Goal: Transaction & Acquisition: Book appointment/travel/reservation

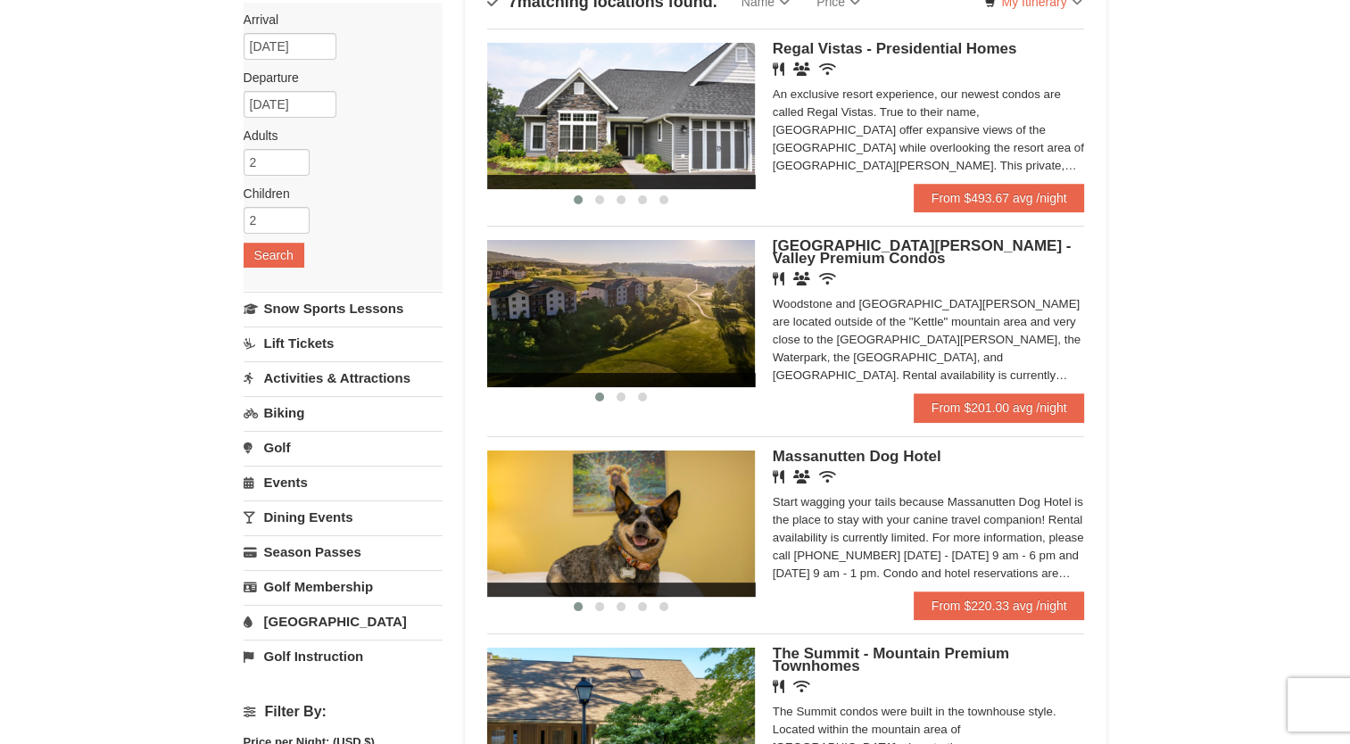
scroll to position [178, 0]
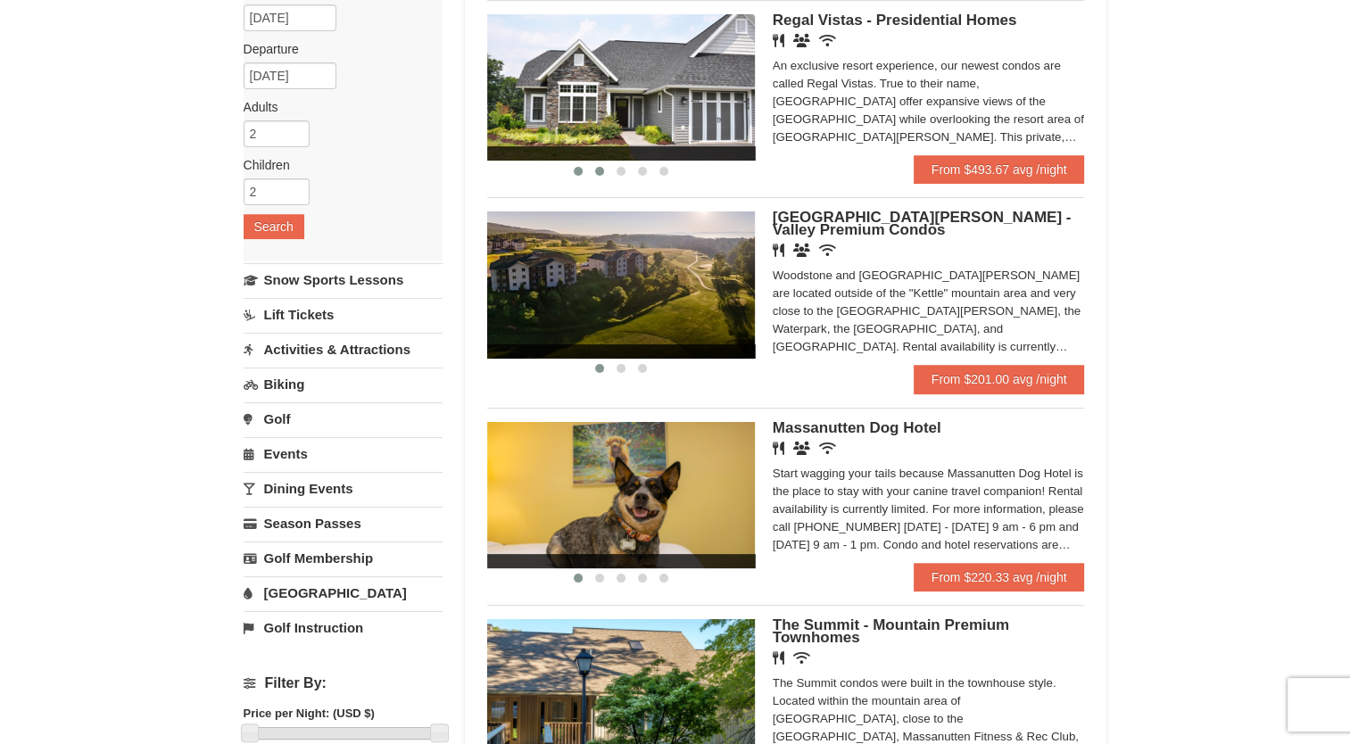
click at [600, 174] on span at bounding box center [599, 171] width 9 height 9
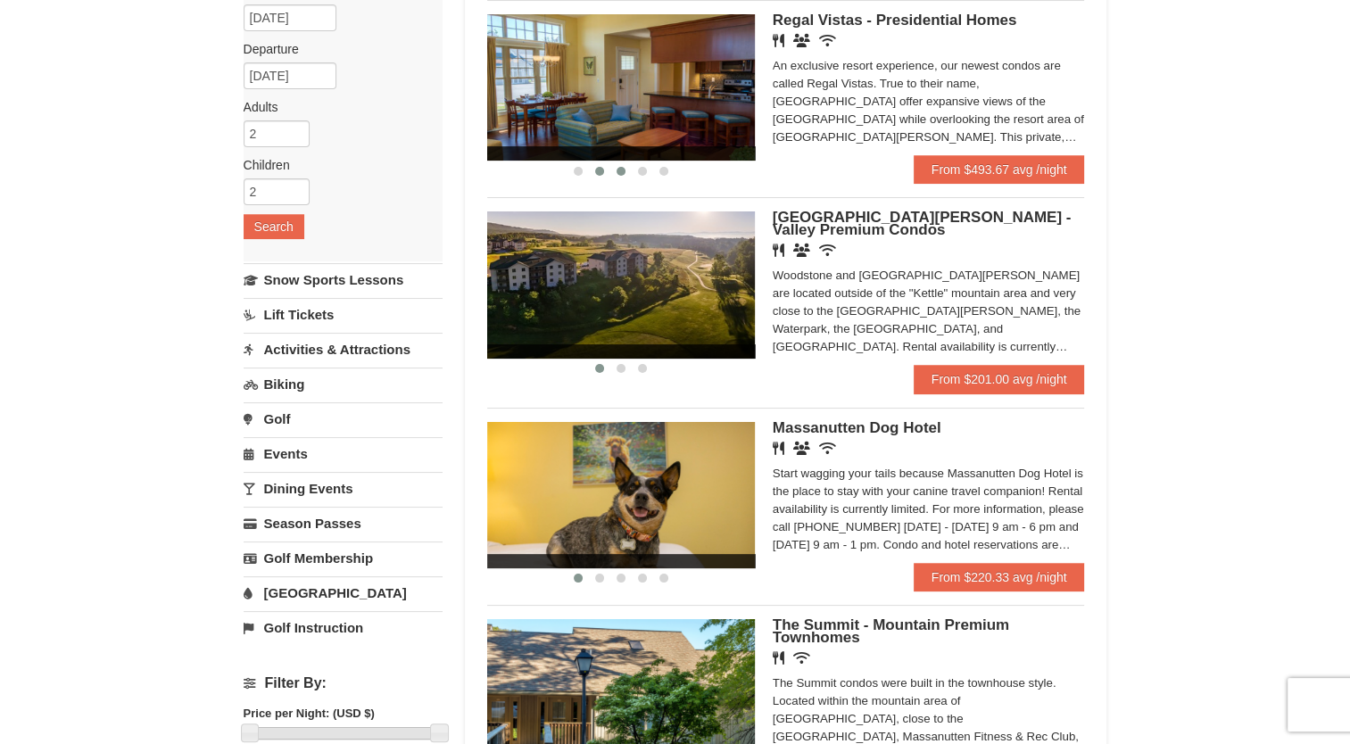
click at [614, 174] on button at bounding box center [620, 171] width 21 height 18
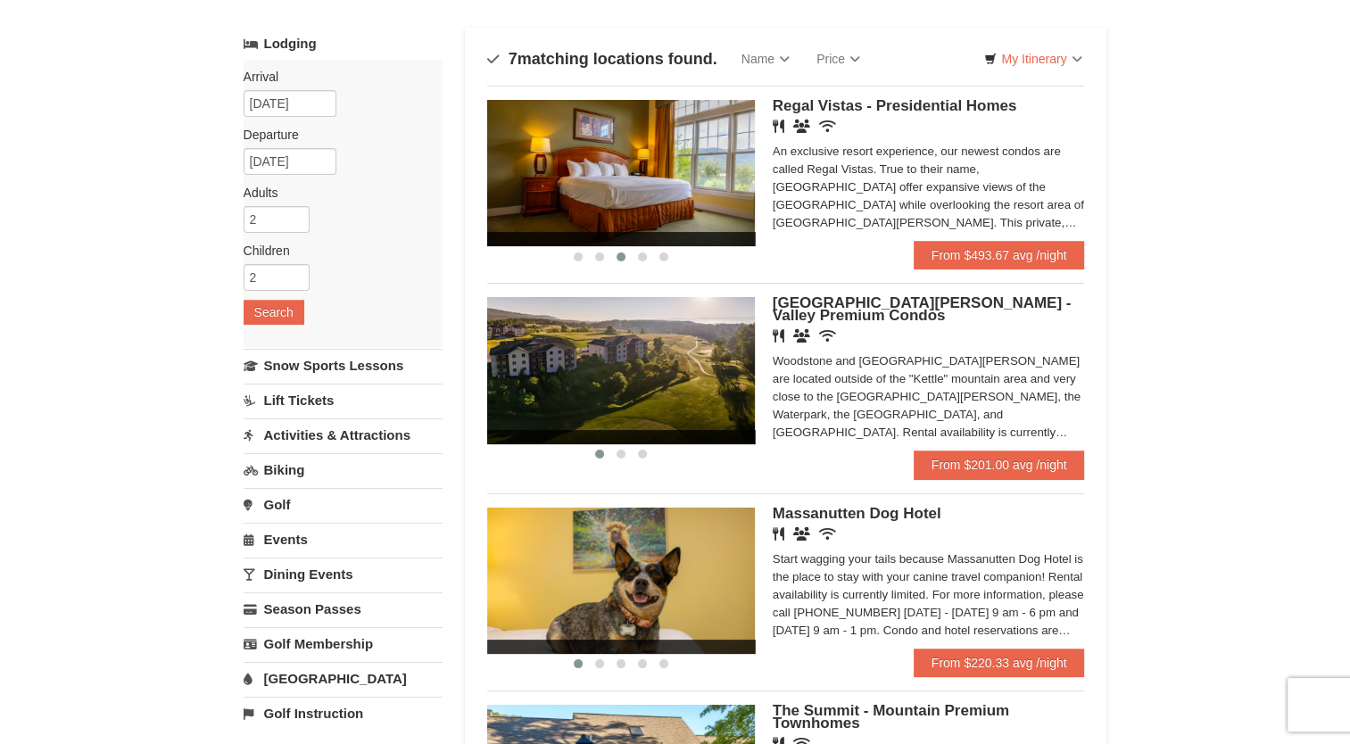
scroll to position [89, 0]
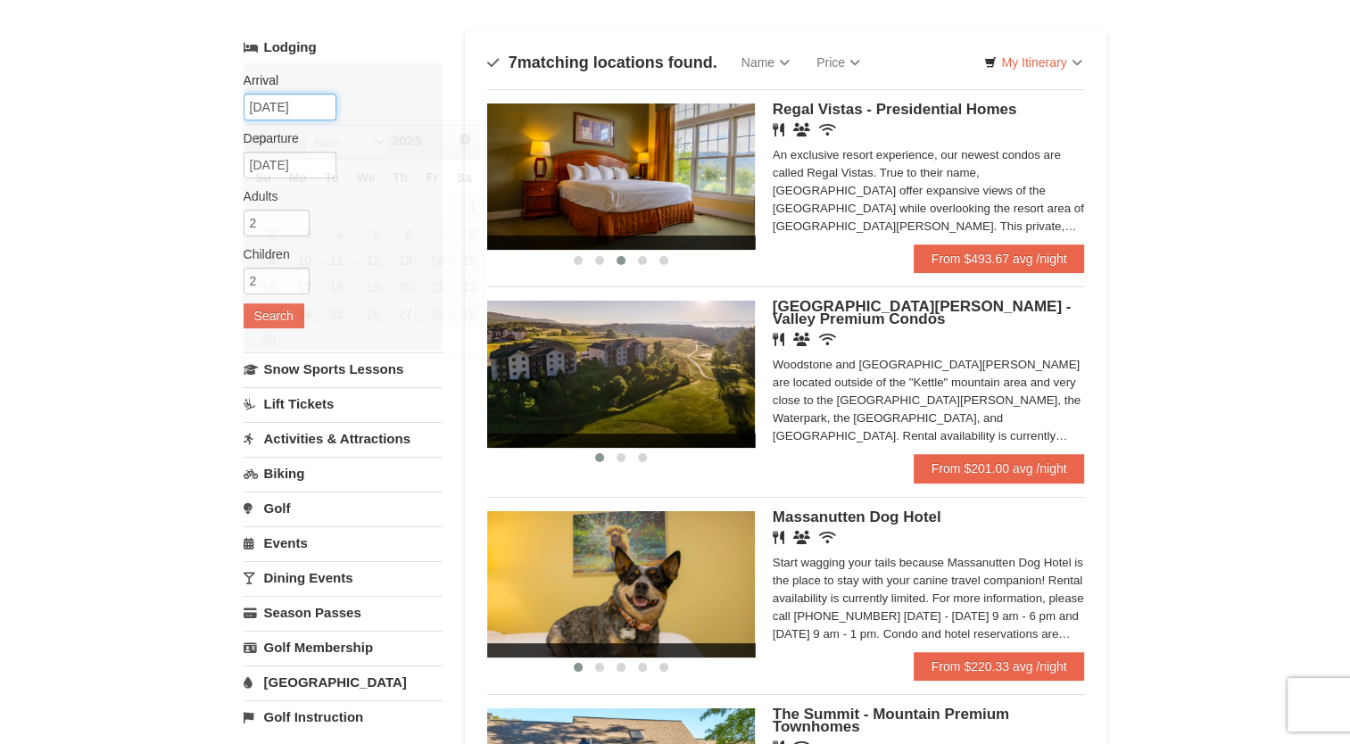
click at [286, 109] on input "11/27/2025" at bounding box center [290, 107] width 93 height 27
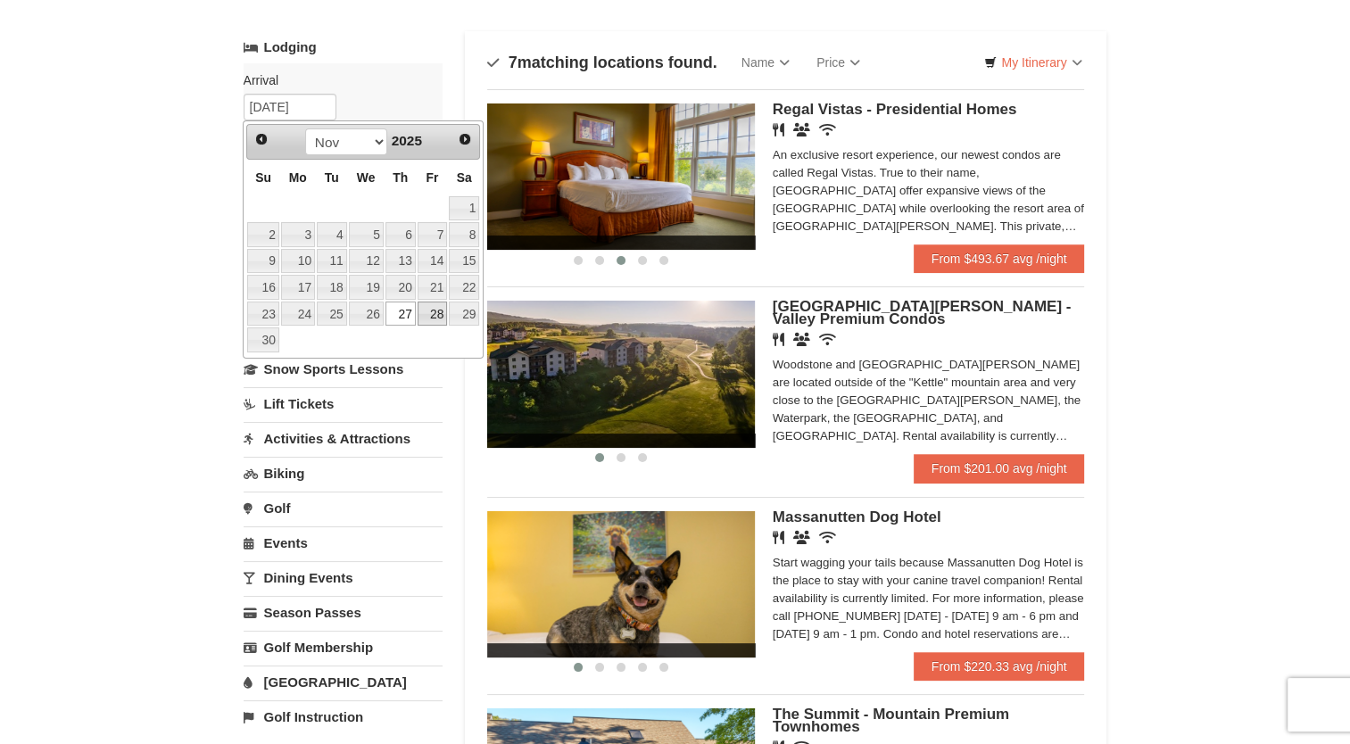
click at [426, 305] on link "28" at bounding box center [433, 314] width 30 height 25
type input "[DATE]"
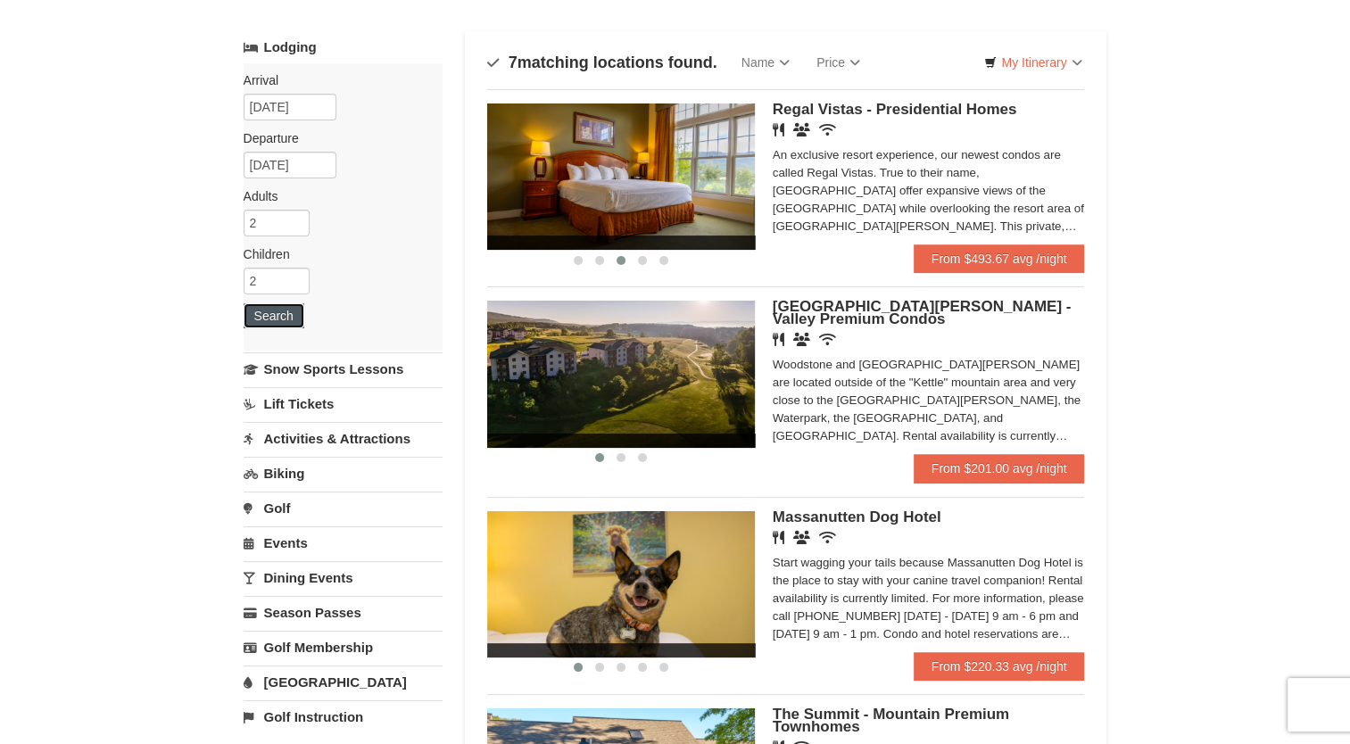
click at [277, 319] on button "Search" at bounding box center [274, 315] width 61 height 25
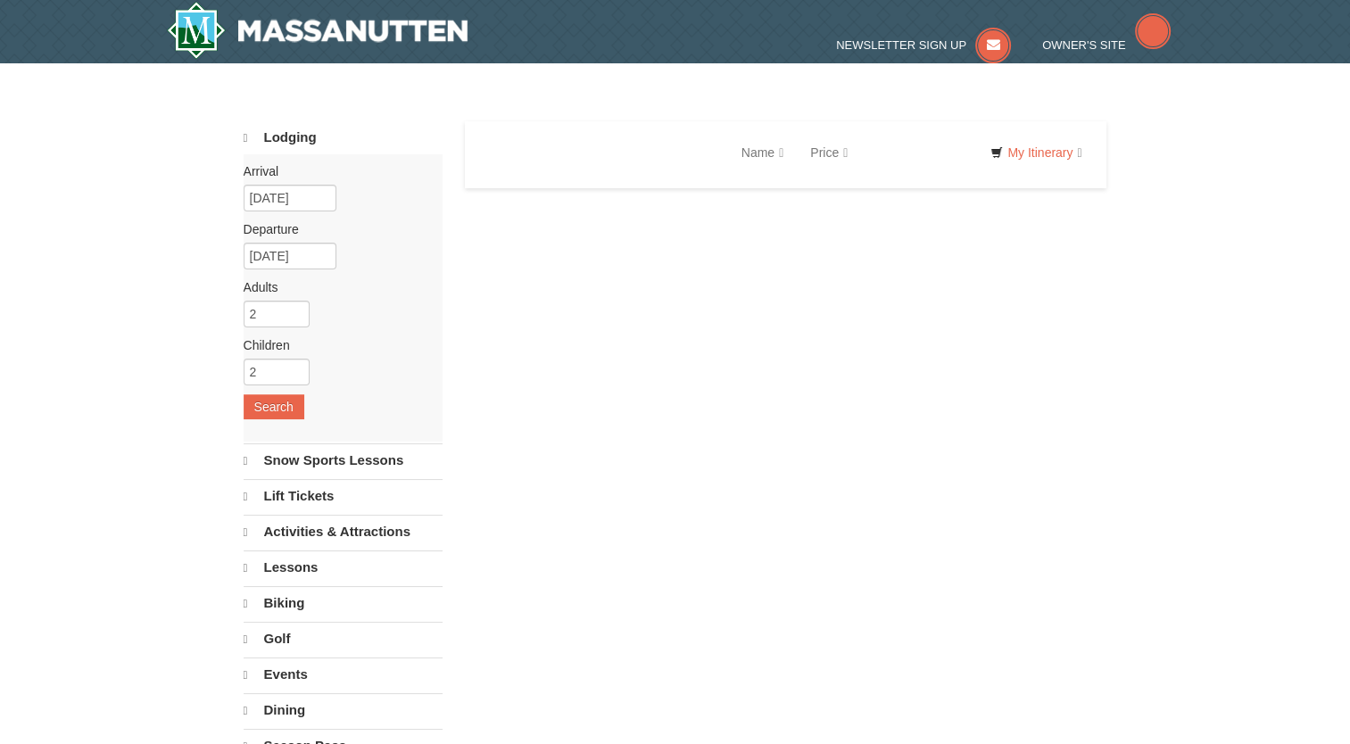
select select "10"
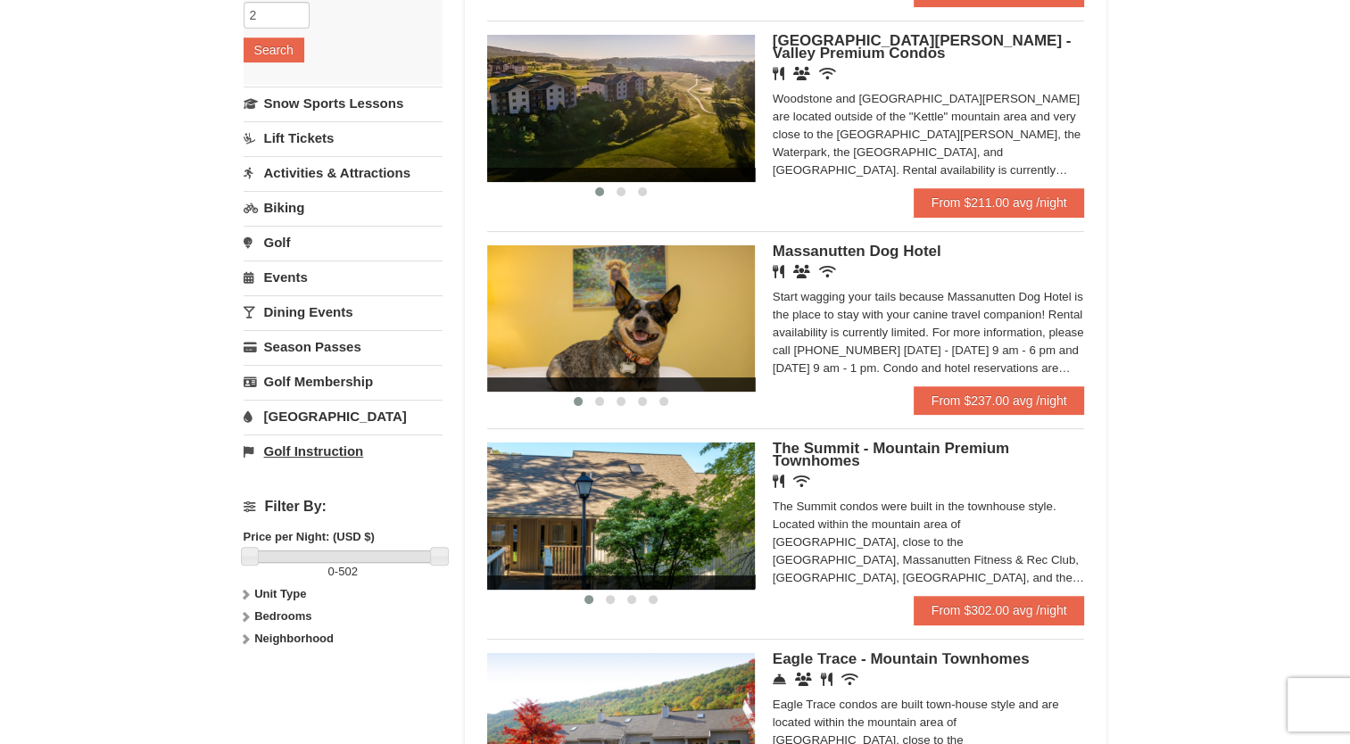
scroll to position [357, 0]
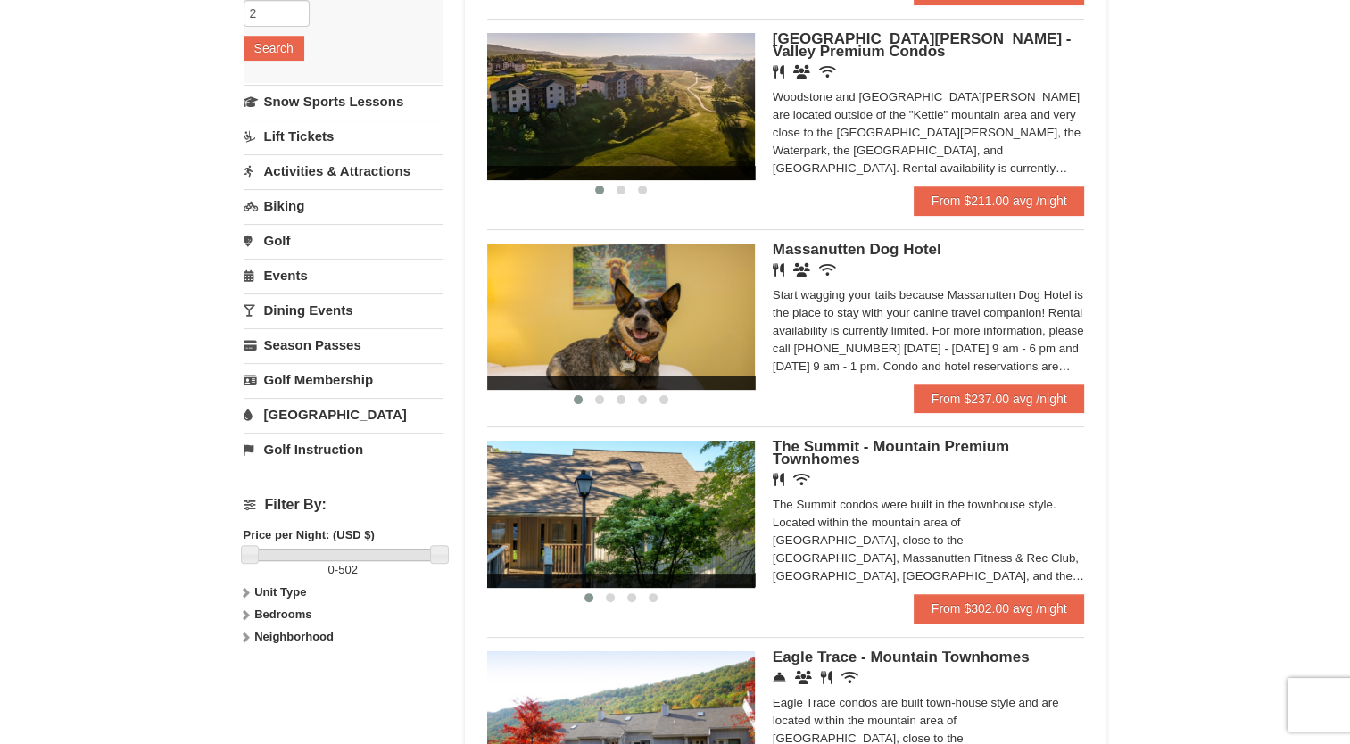
click at [268, 412] on link "[GEOGRAPHIC_DATA]" at bounding box center [343, 414] width 199 height 33
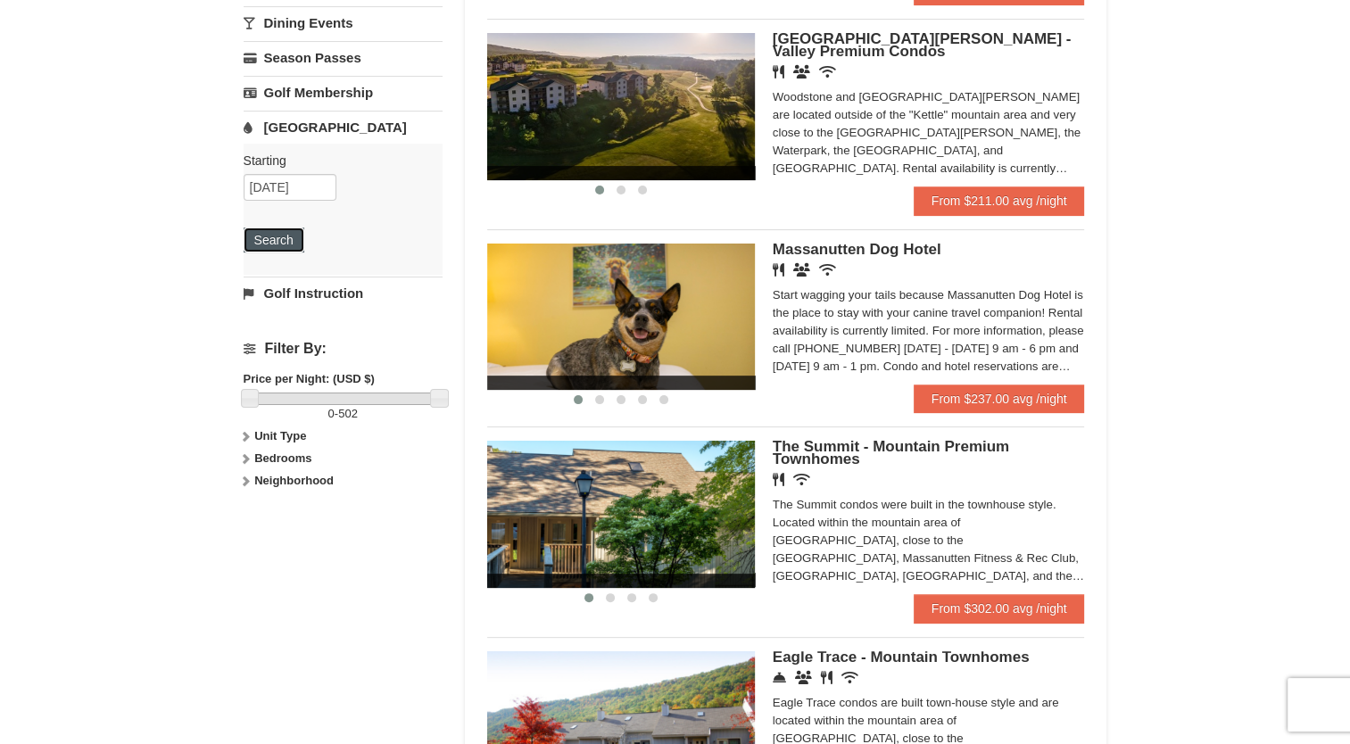
click at [248, 246] on button "Search" at bounding box center [274, 240] width 61 height 25
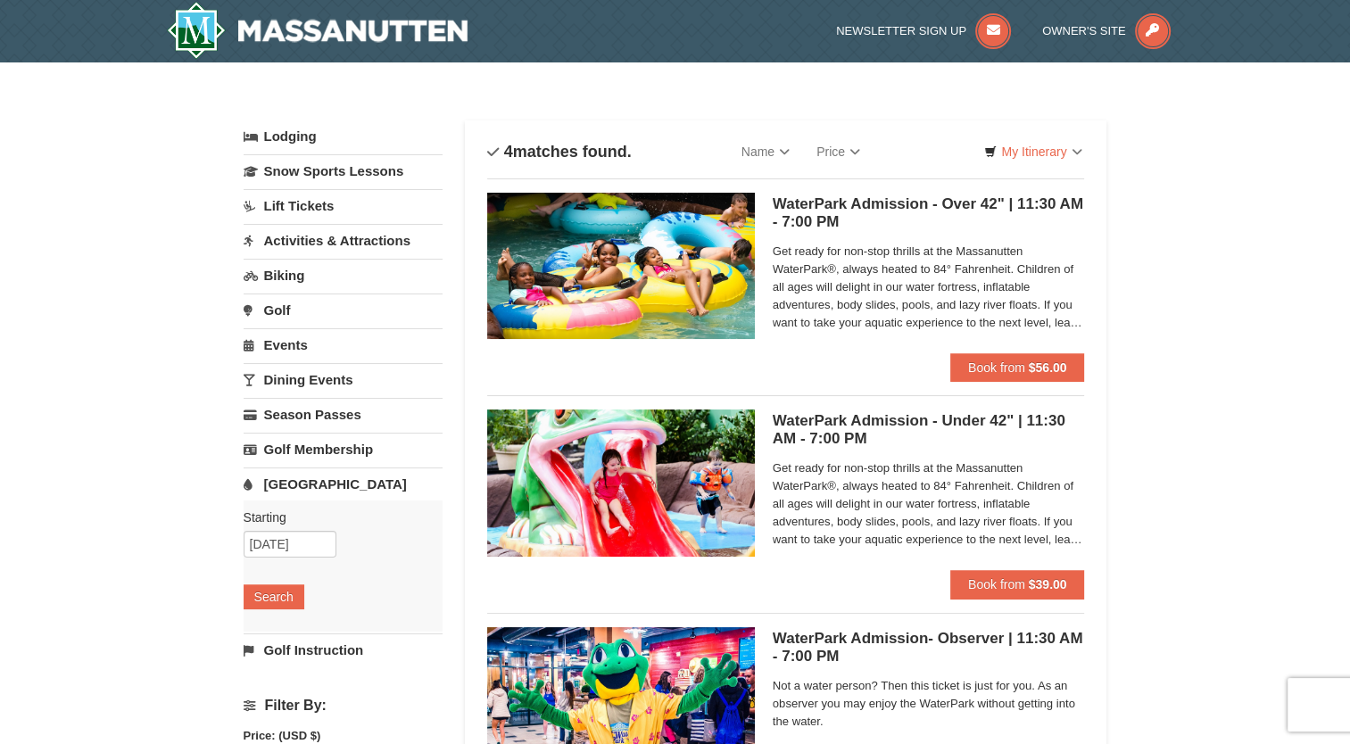
click at [375, 250] on link "Activities & Attractions" at bounding box center [343, 240] width 199 height 33
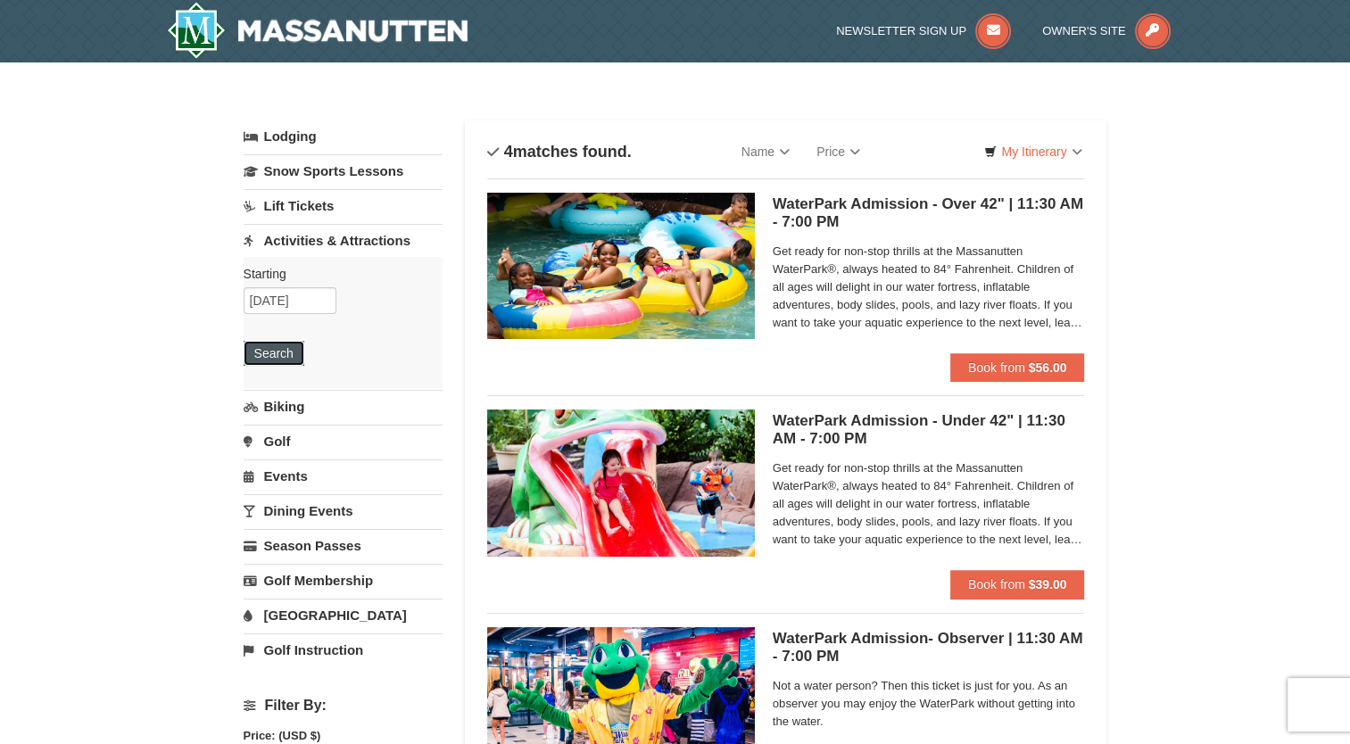
click at [280, 343] on button "Search" at bounding box center [274, 353] width 61 height 25
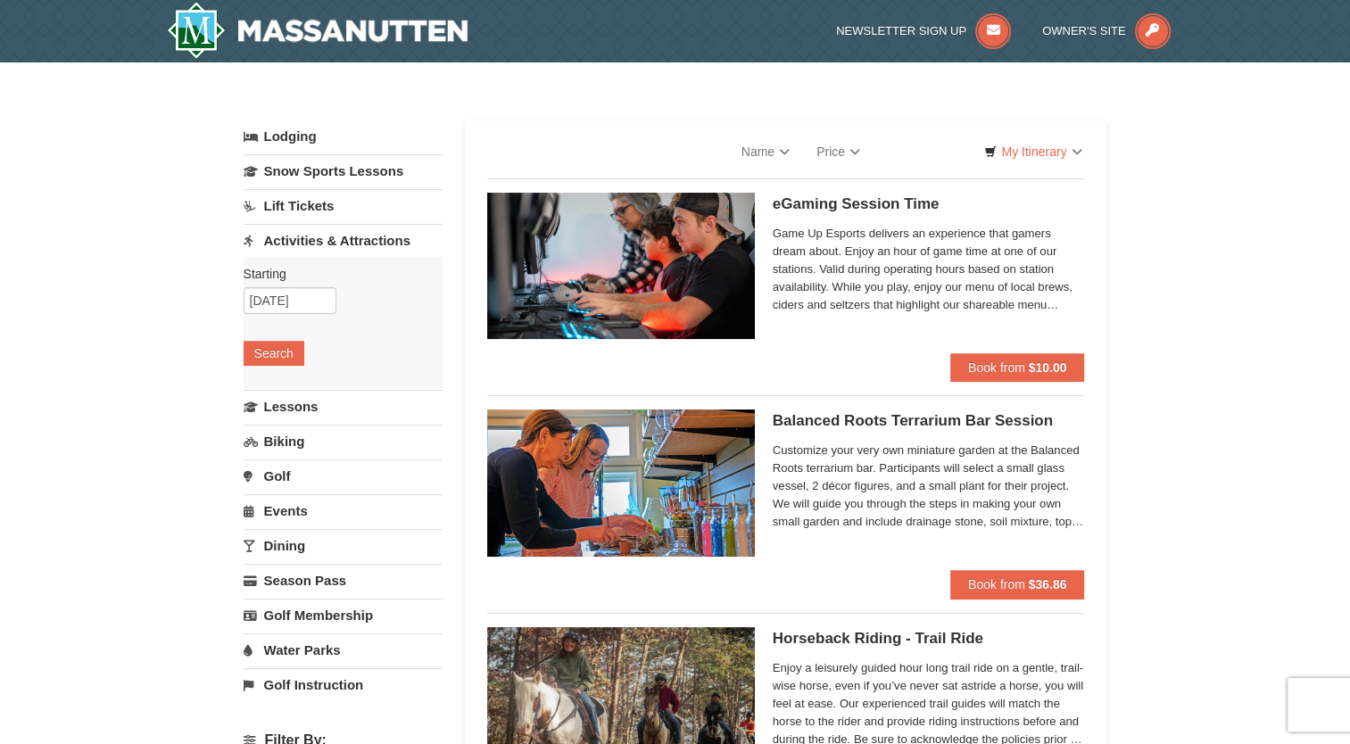
select select "10"
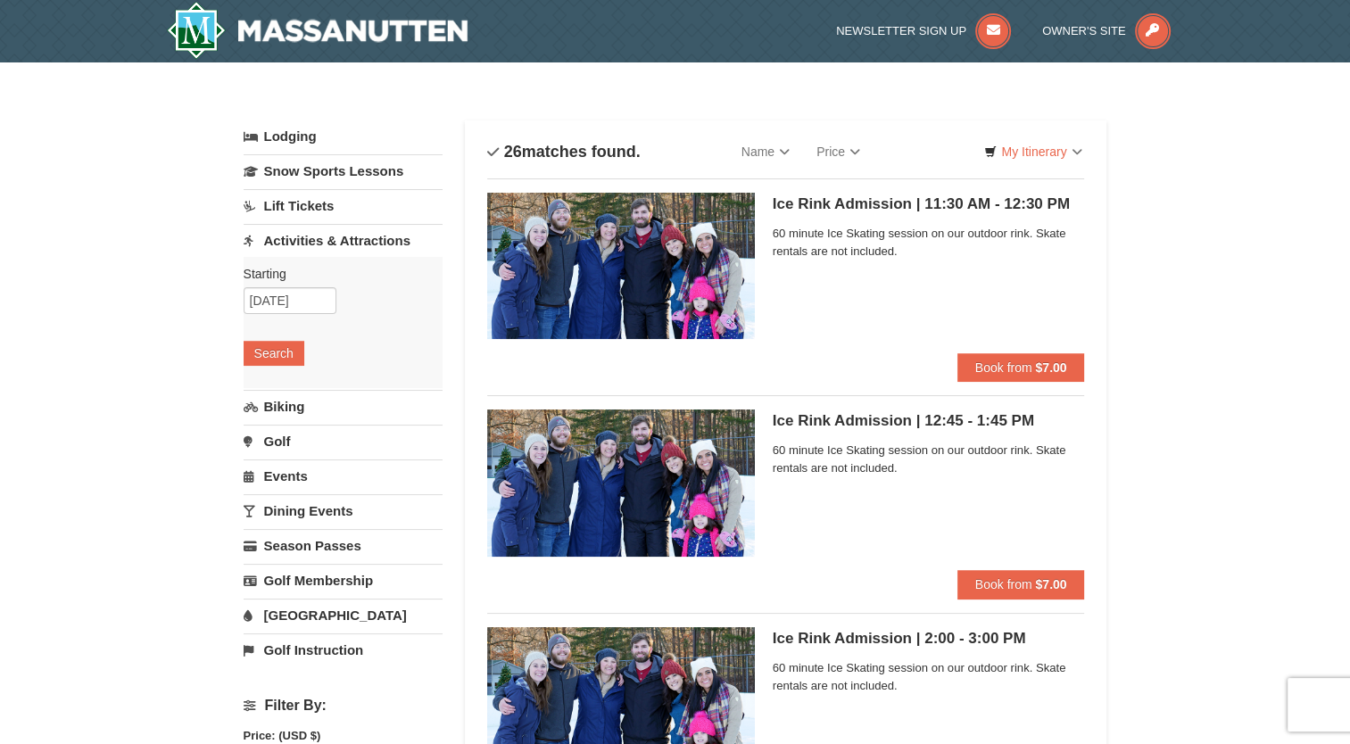
click at [306, 141] on link "Lodging" at bounding box center [343, 136] width 199 height 32
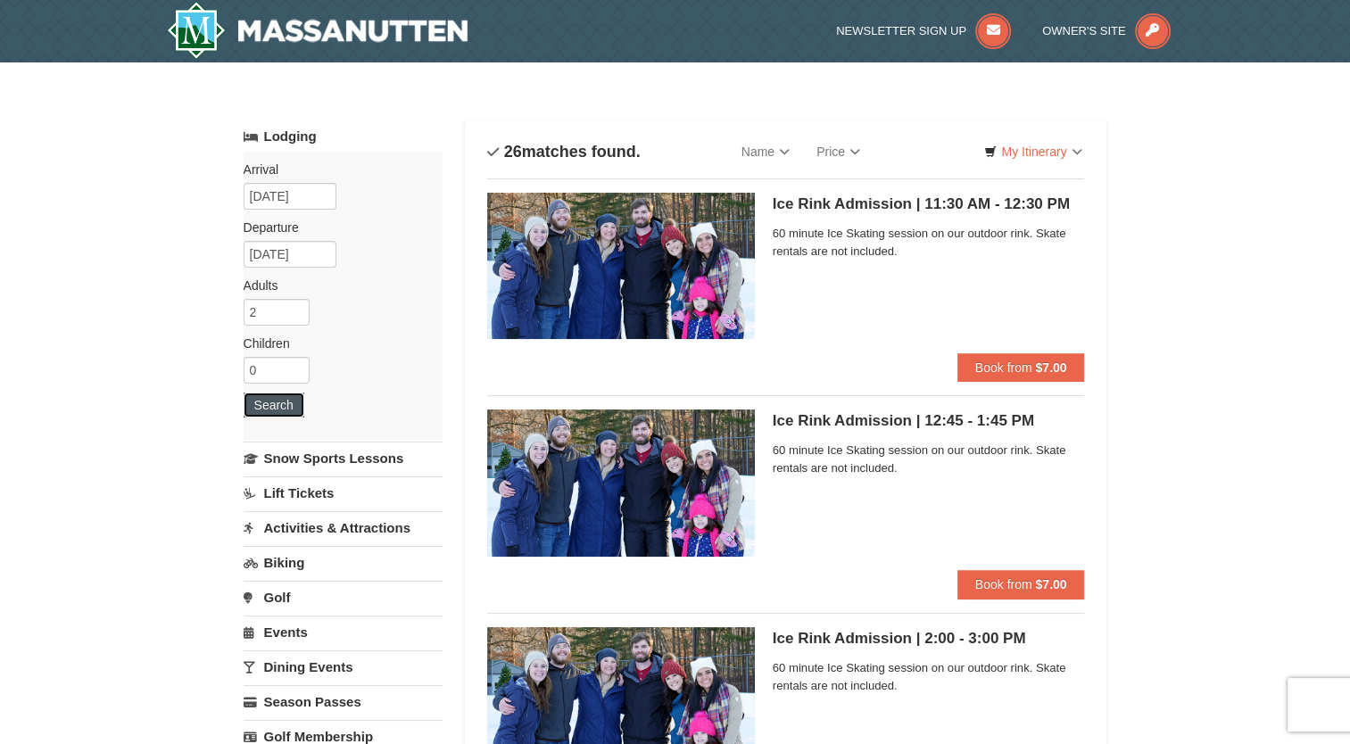
click at [253, 411] on button "Search" at bounding box center [274, 405] width 61 height 25
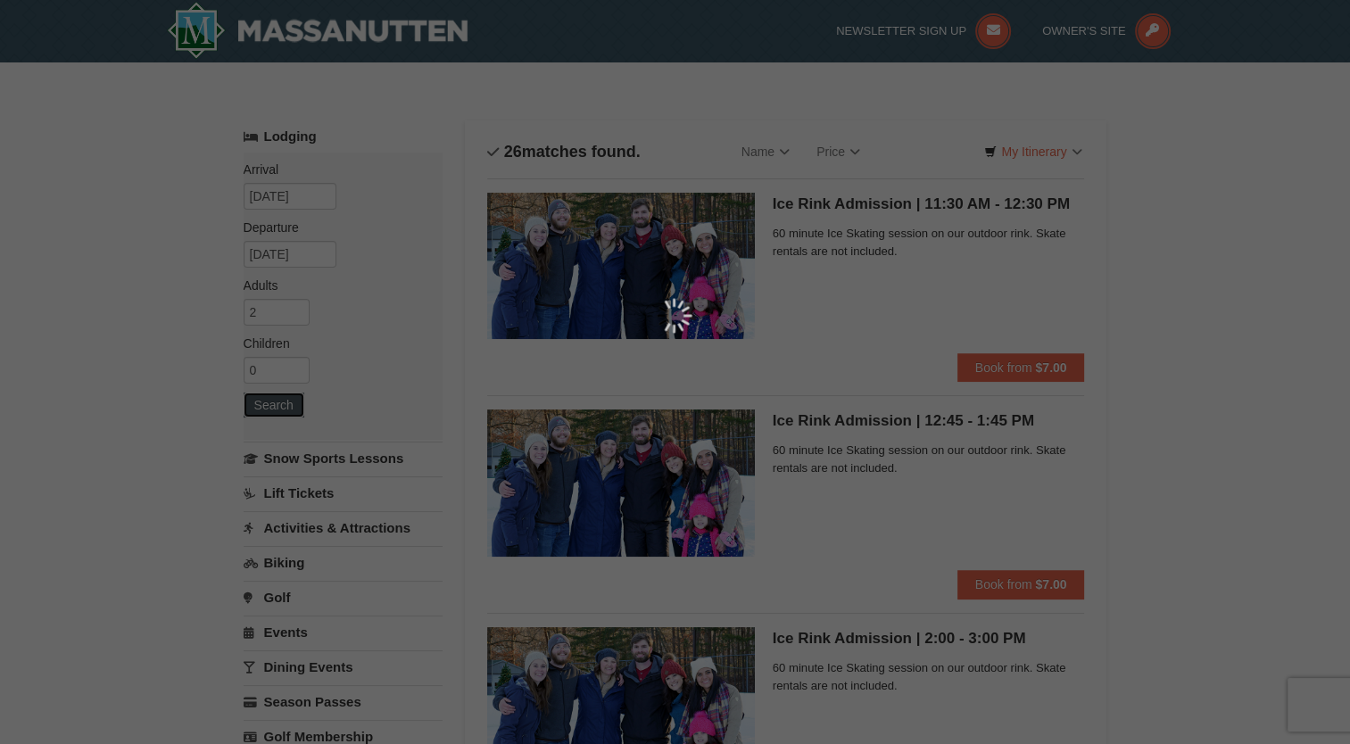
click at [268, 380] on div at bounding box center [675, 372] width 1350 height 744
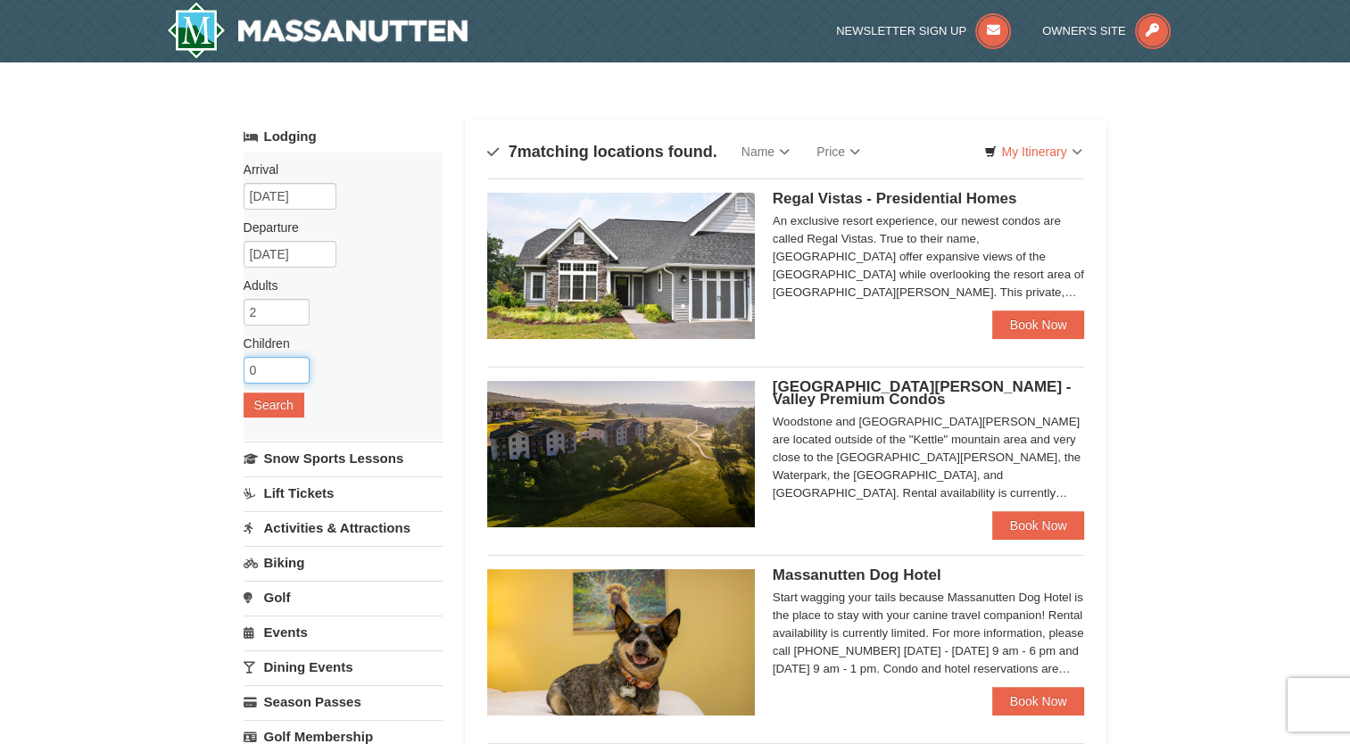
drag, startPoint x: 275, startPoint y: 373, endPoint x: 230, endPoint y: 376, distance: 44.7
click at [294, 363] on input "1" at bounding box center [277, 370] width 66 height 27
type input "2"
click at [294, 363] on input "2" at bounding box center [277, 370] width 66 height 27
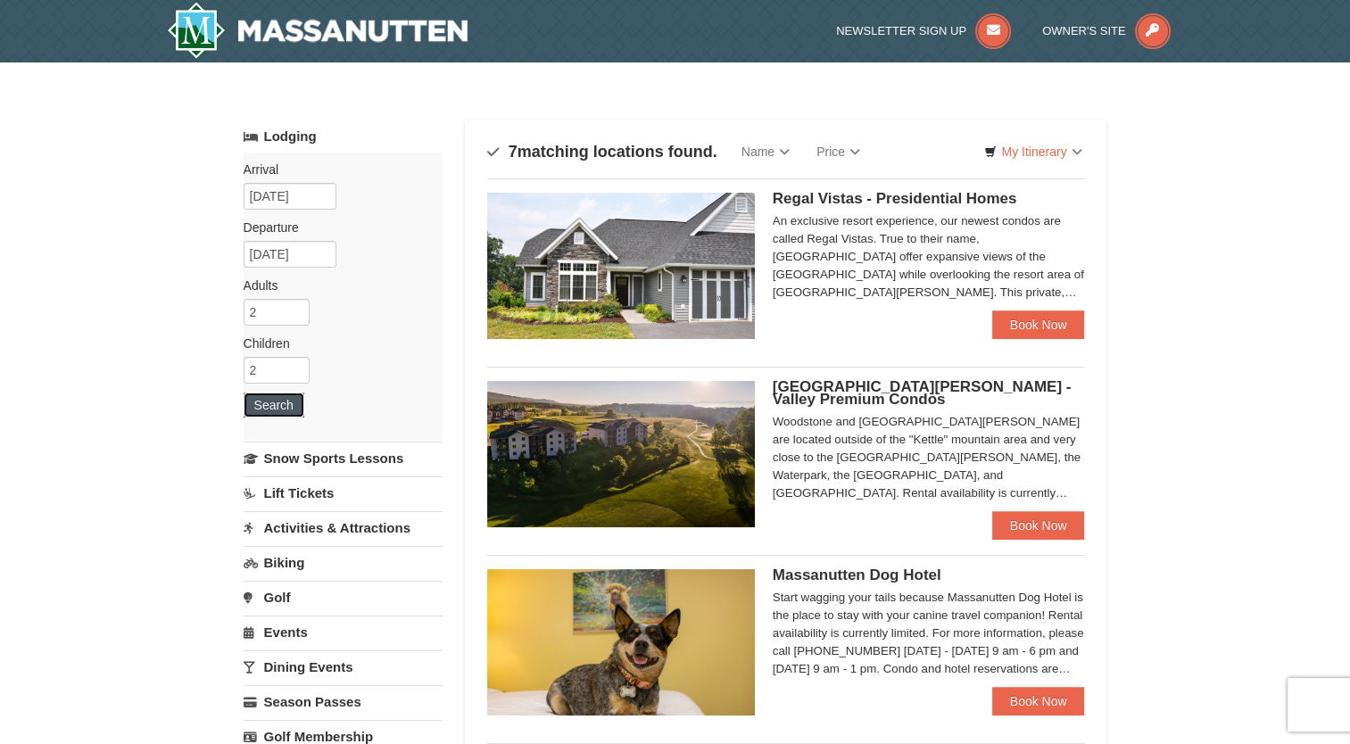
click at [277, 411] on button "Search" at bounding box center [274, 405] width 61 height 25
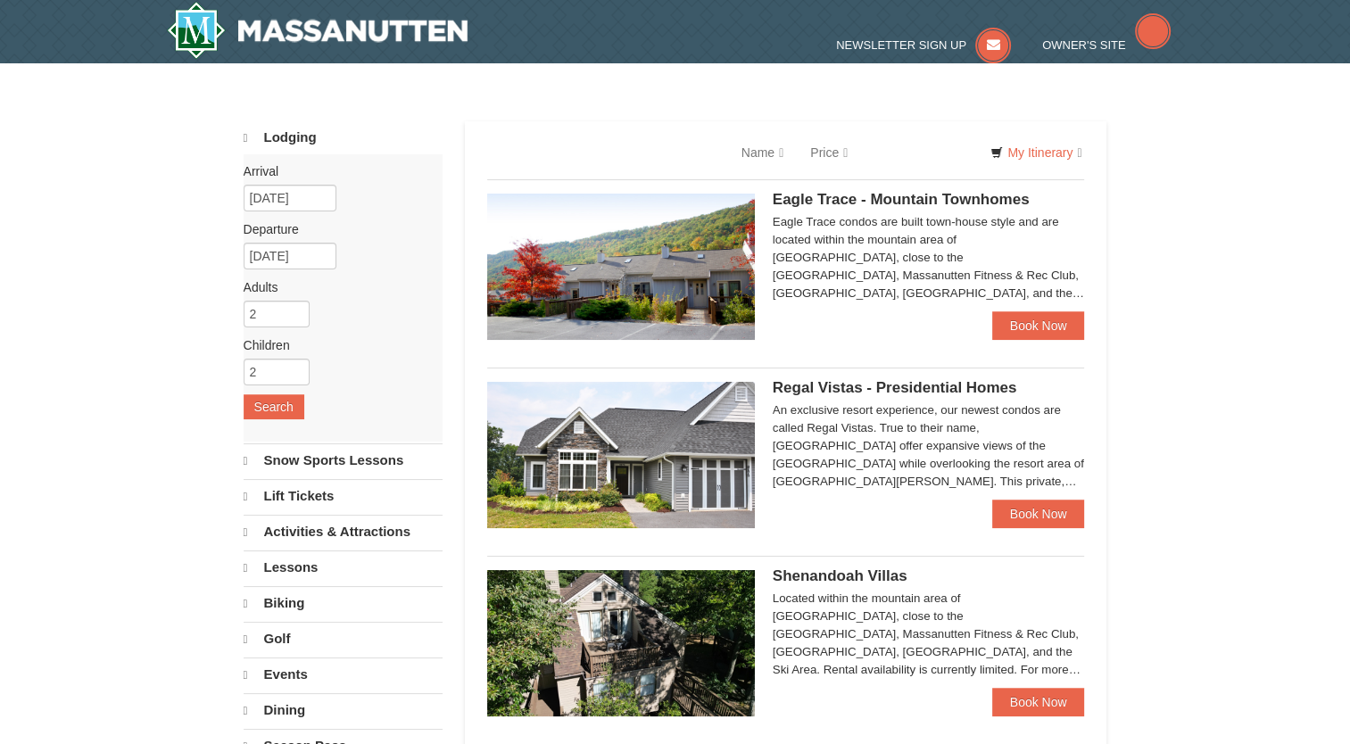
select select "10"
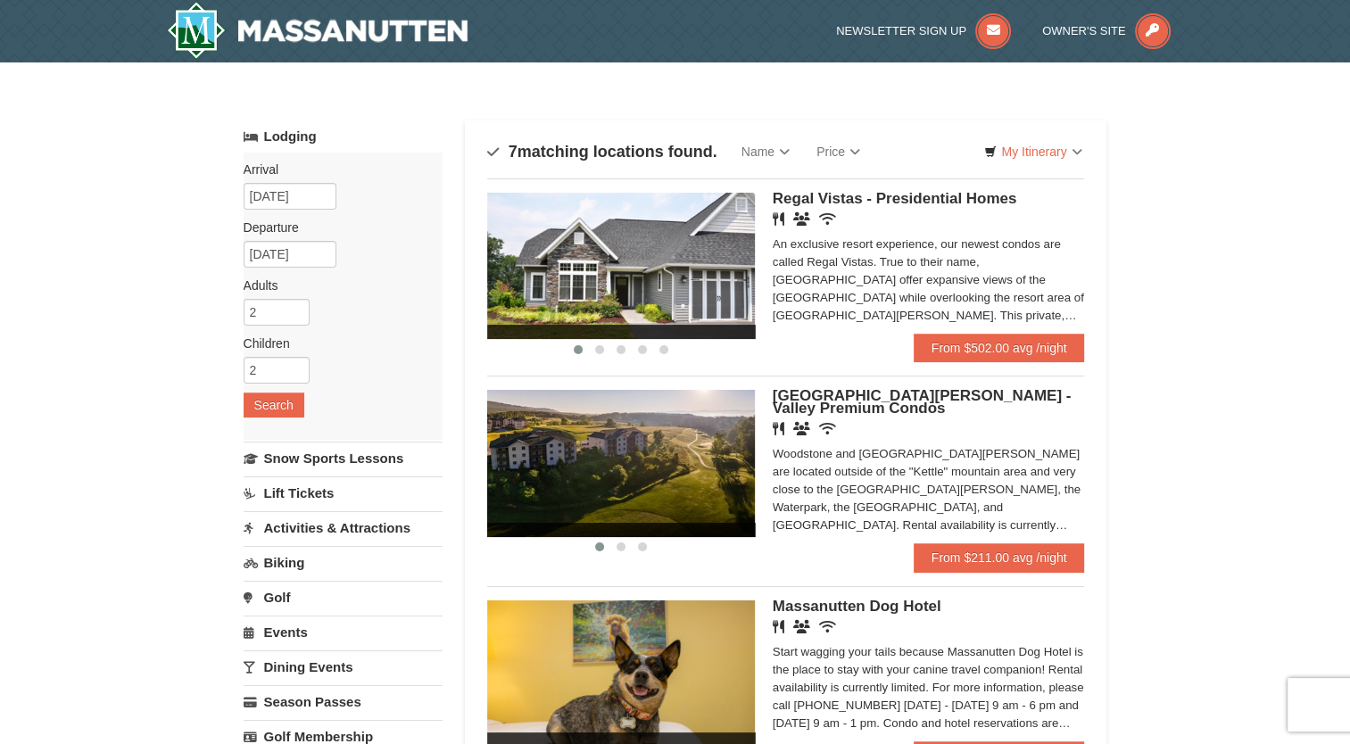
click at [710, 269] on img at bounding box center [621, 266] width 268 height 146
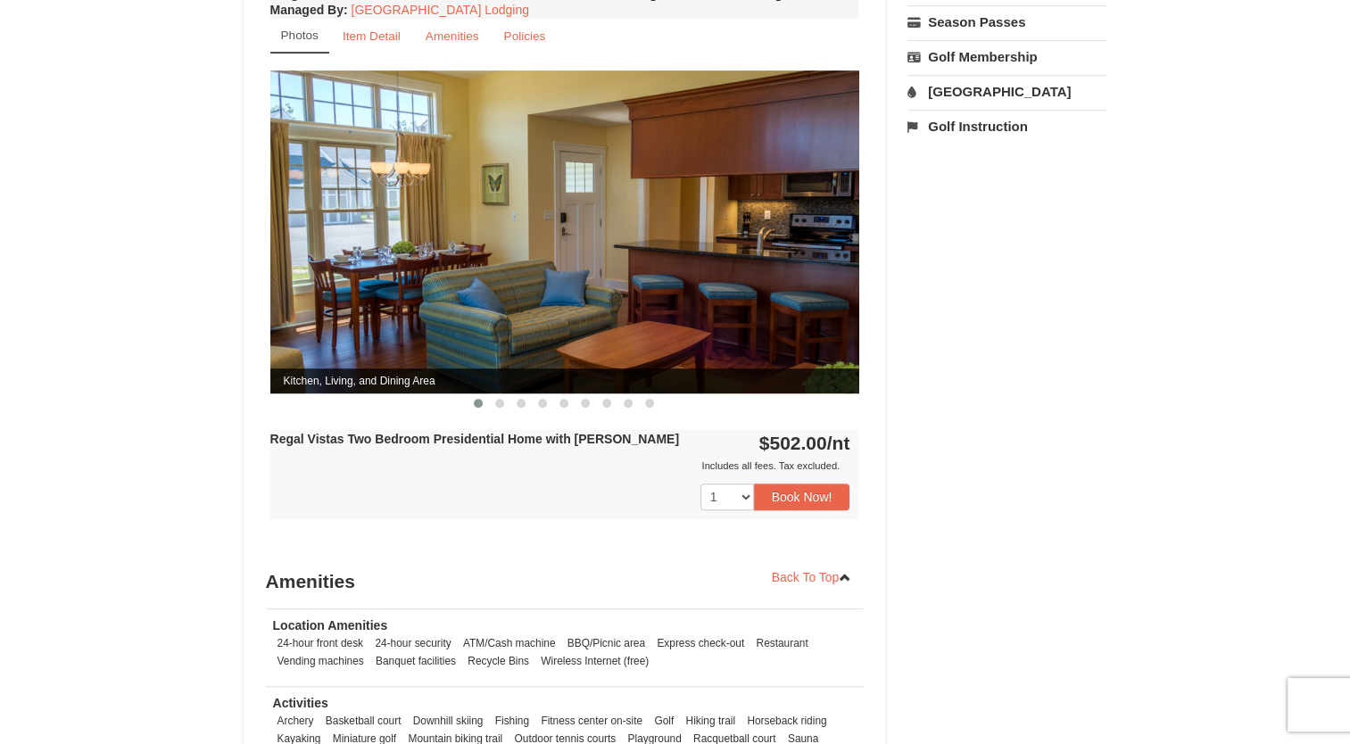
scroll to position [625, 0]
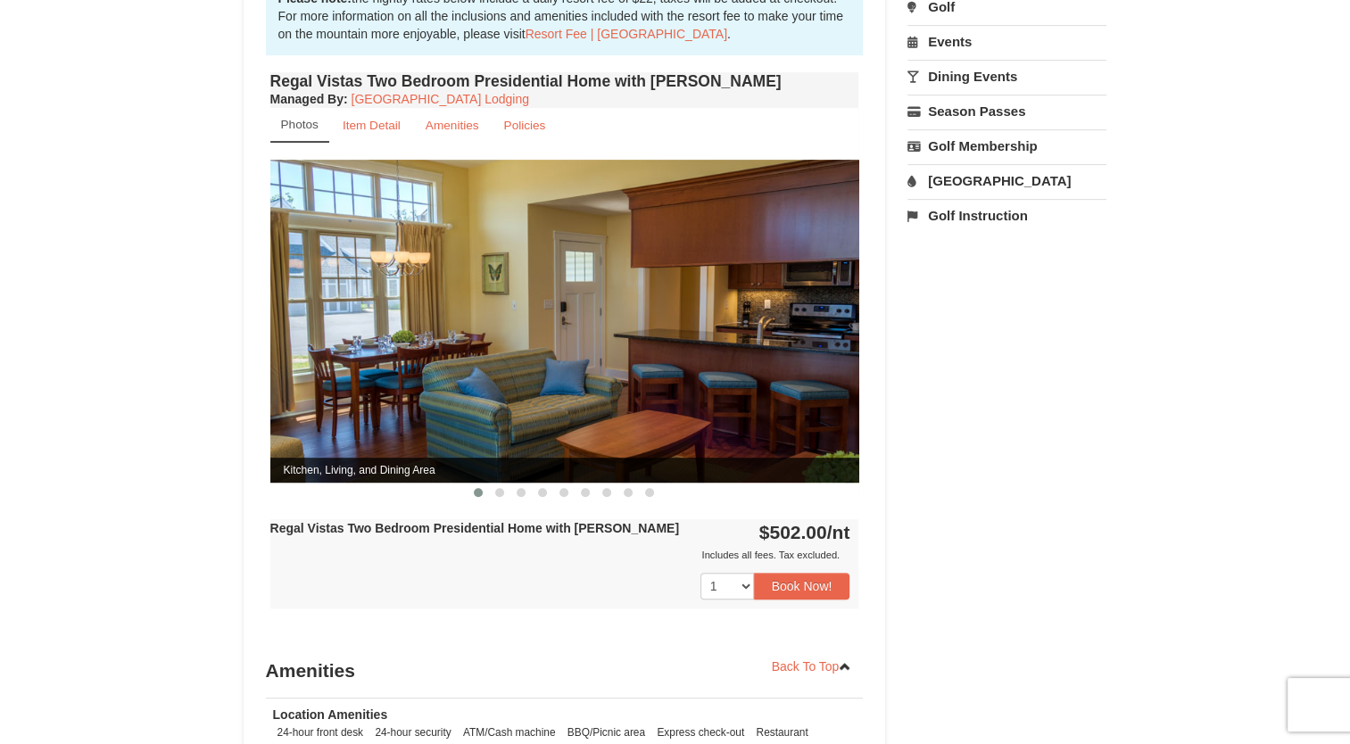
drag, startPoint x: 542, startPoint y: 399, endPoint x: 558, endPoint y: 398, distance: 16.1
drag, startPoint x: 836, startPoint y: 326, endPoint x: 223, endPoint y: 323, distance: 613.0
click at [238, 324] on div "× <<Back to results Regal Vistas - Presidential Homes Book from $502.00! 1822 R…" at bounding box center [675, 240] width 899 height 1569
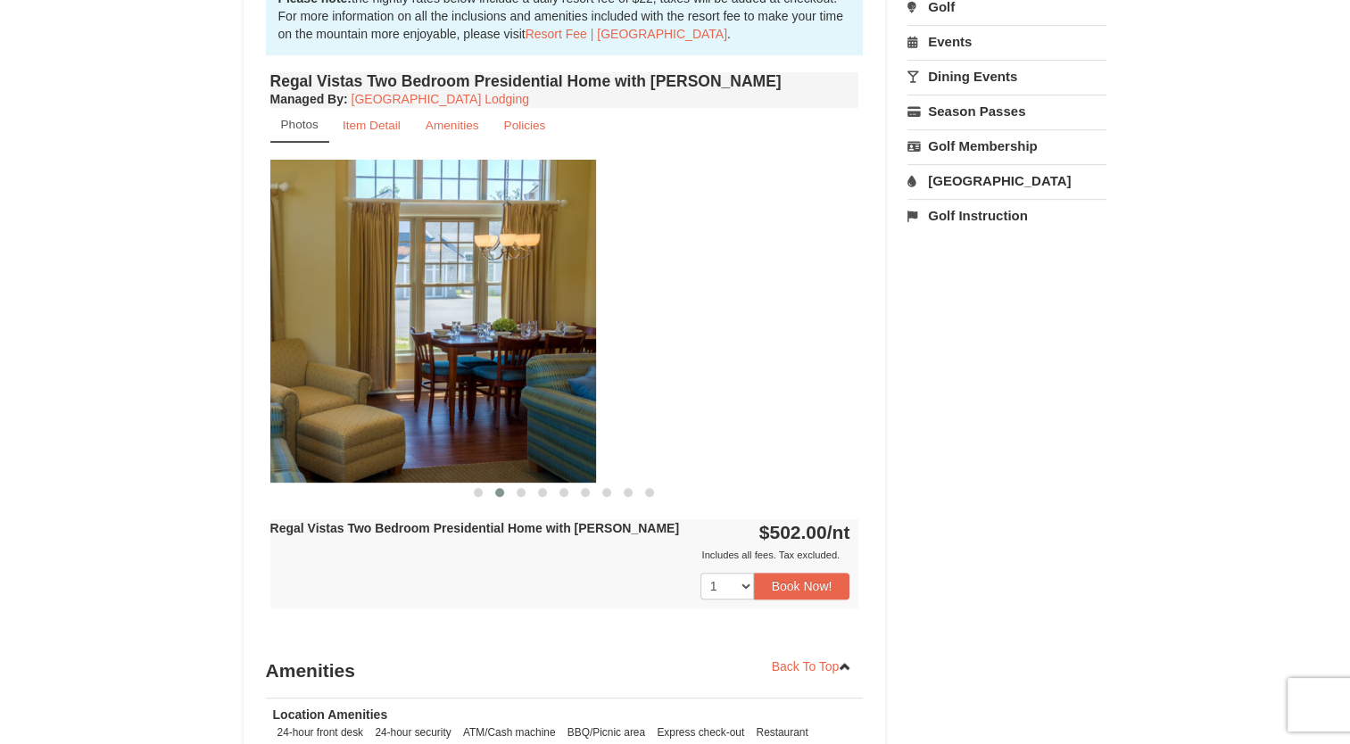
drag, startPoint x: 715, startPoint y: 344, endPoint x: 94, endPoint y: 344, distance: 621.0
click at [89, 344] on div "× <<Back to results Regal Vistas - Presidential Homes Book from $502.00! 1822 R…" at bounding box center [675, 240] width 1350 height 1604
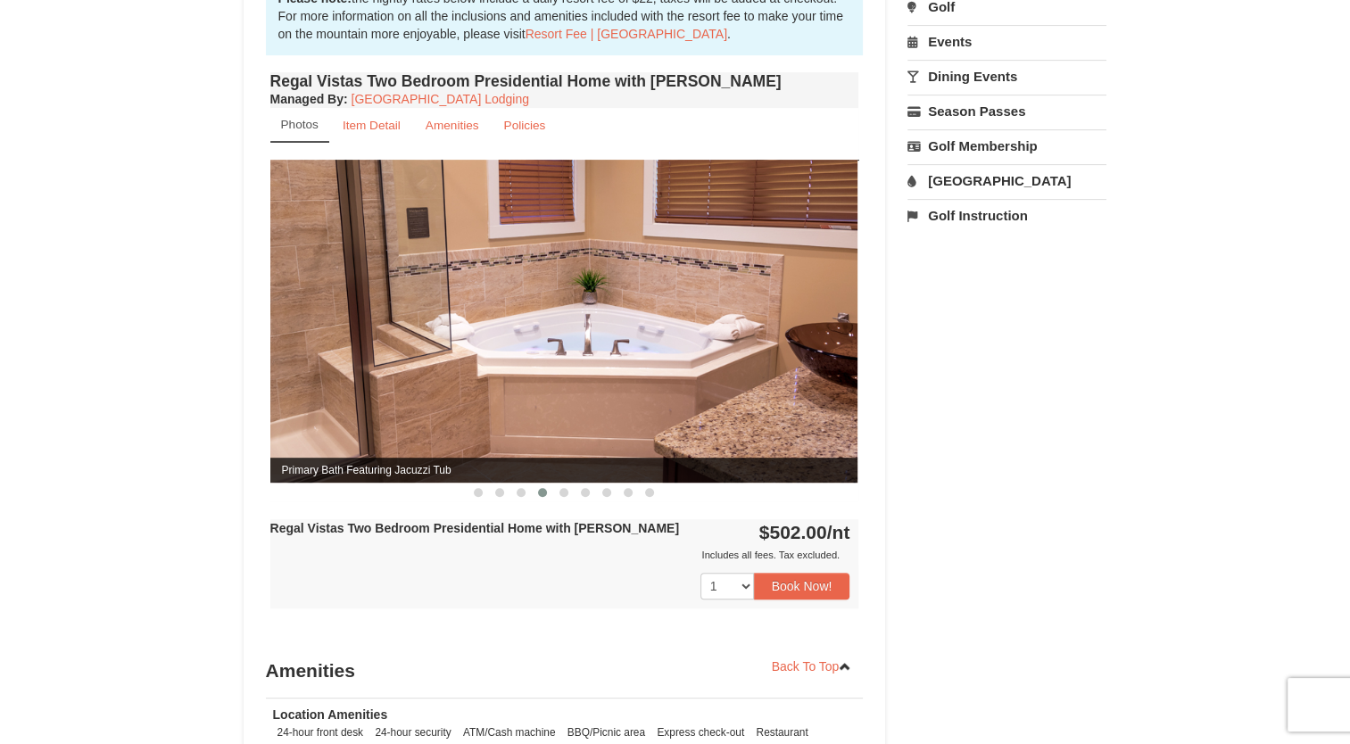
drag, startPoint x: 671, startPoint y: 359, endPoint x: 180, endPoint y: 365, distance: 490.8
click at [222, 359] on div "× <<Back to results Regal Vistas - Presidential Homes Book from $502.00! 1822 R…" at bounding box center [675, 240] width 1350 height 1604
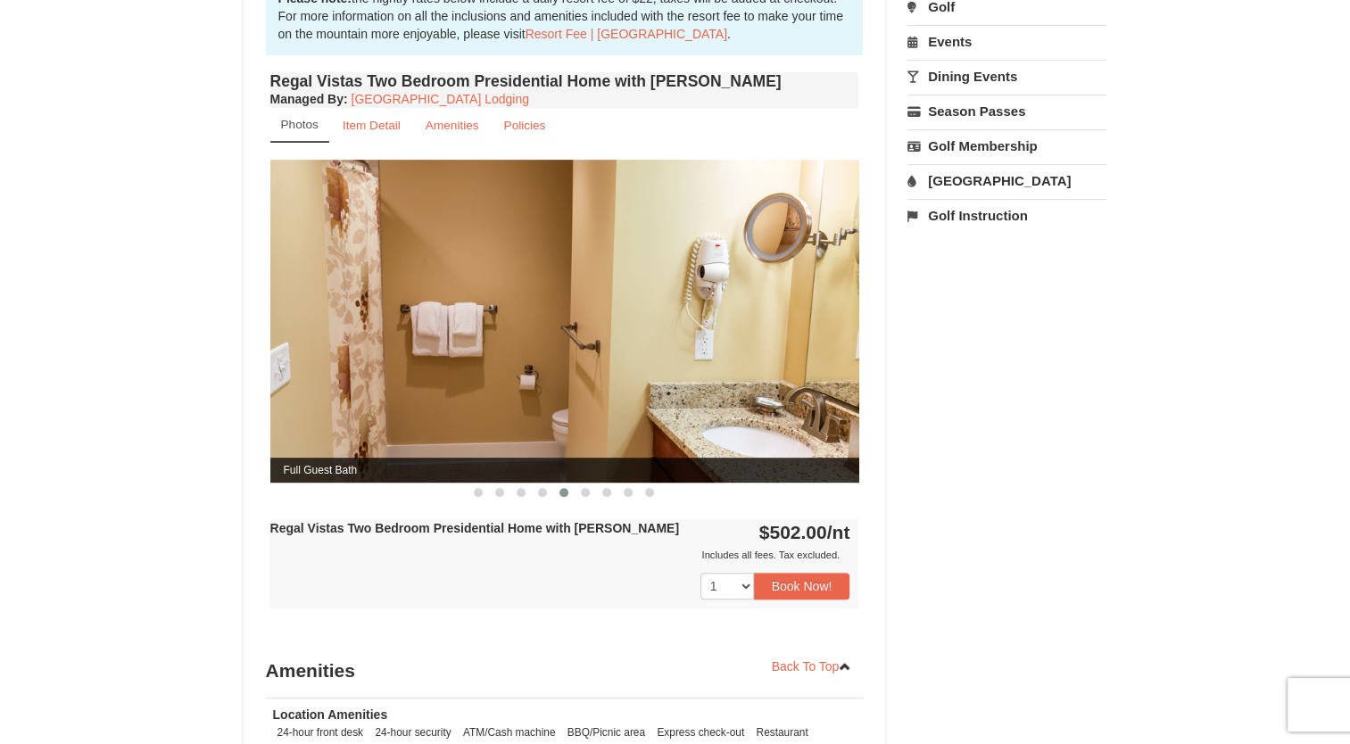
drag, startPoint x: 687, startPoint y: 360, endPoint x: 36, endPoint y: 360, distance: 651.3
click at [146, 360] on div "× <<Back to results Regal Vistas - Presidential Homes Book from $502.00! 1822 R…" at bounding box center [675, 240] width 1350 height 1604
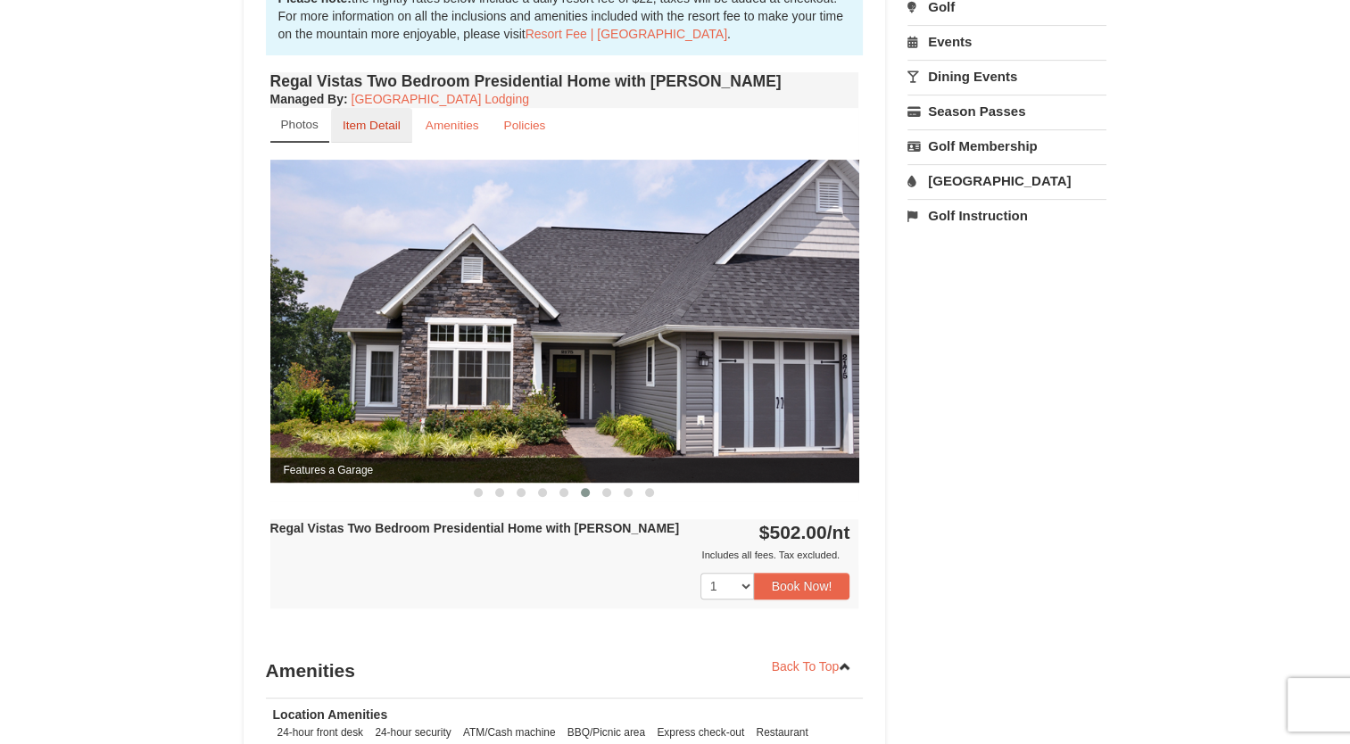
click at [365, 119] on small "Item Detail" at bounding box center [372, 125] width 58 height 13
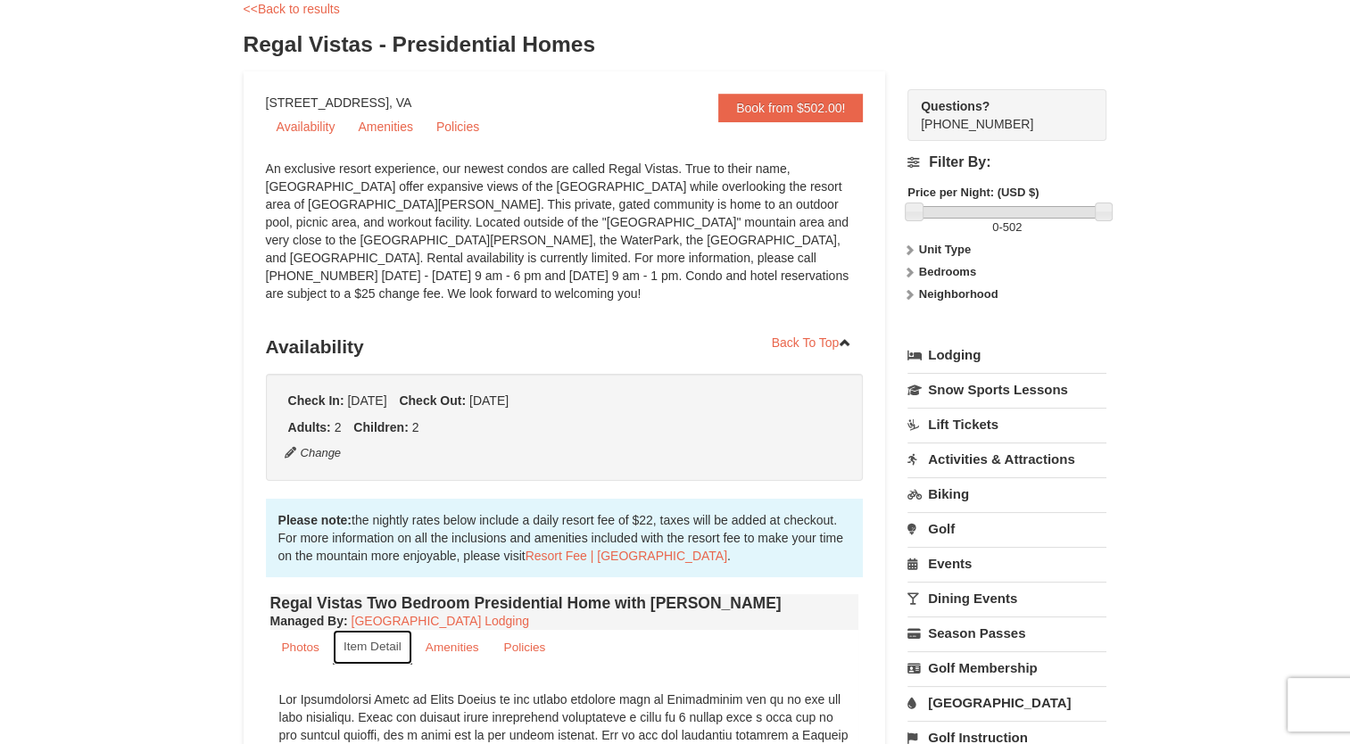
scroll to position [0, 0]
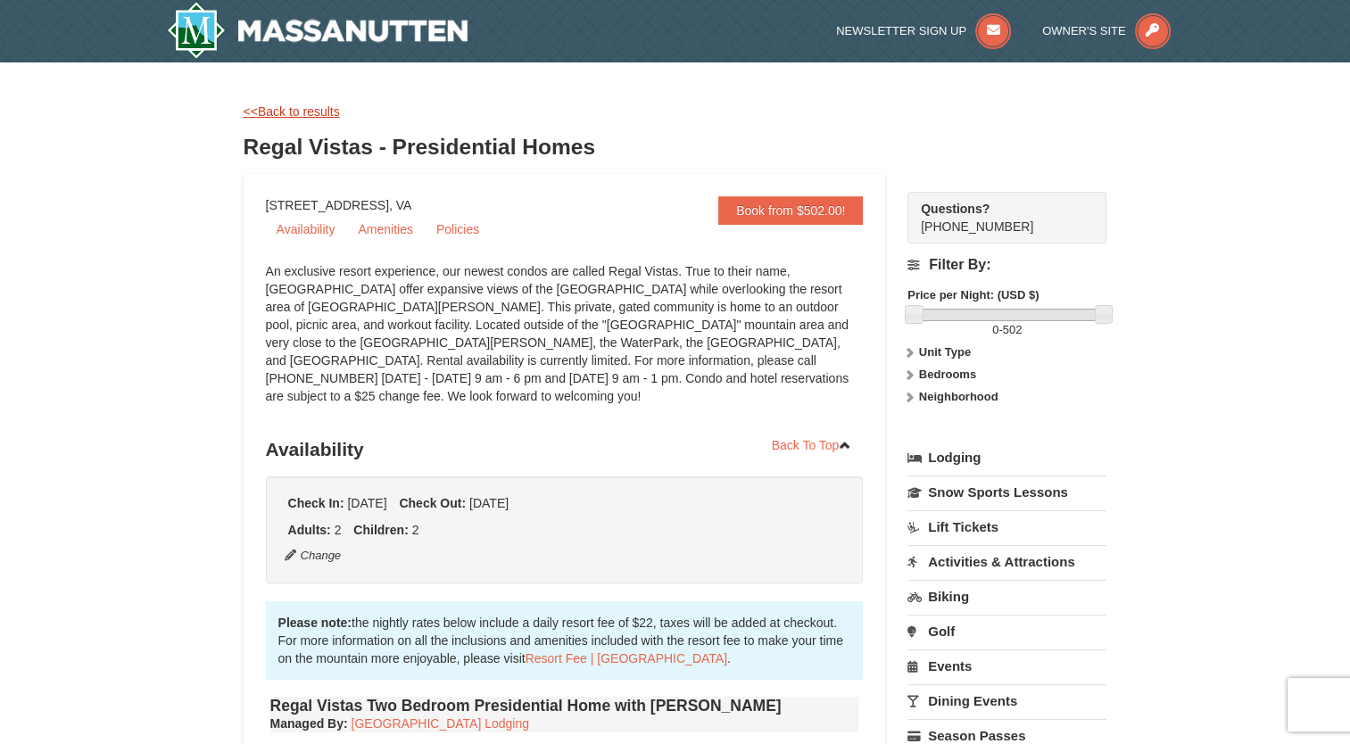
click at [314, 112] on link "<<Back to results" at bounding box center [292, 111] width 96 height 14
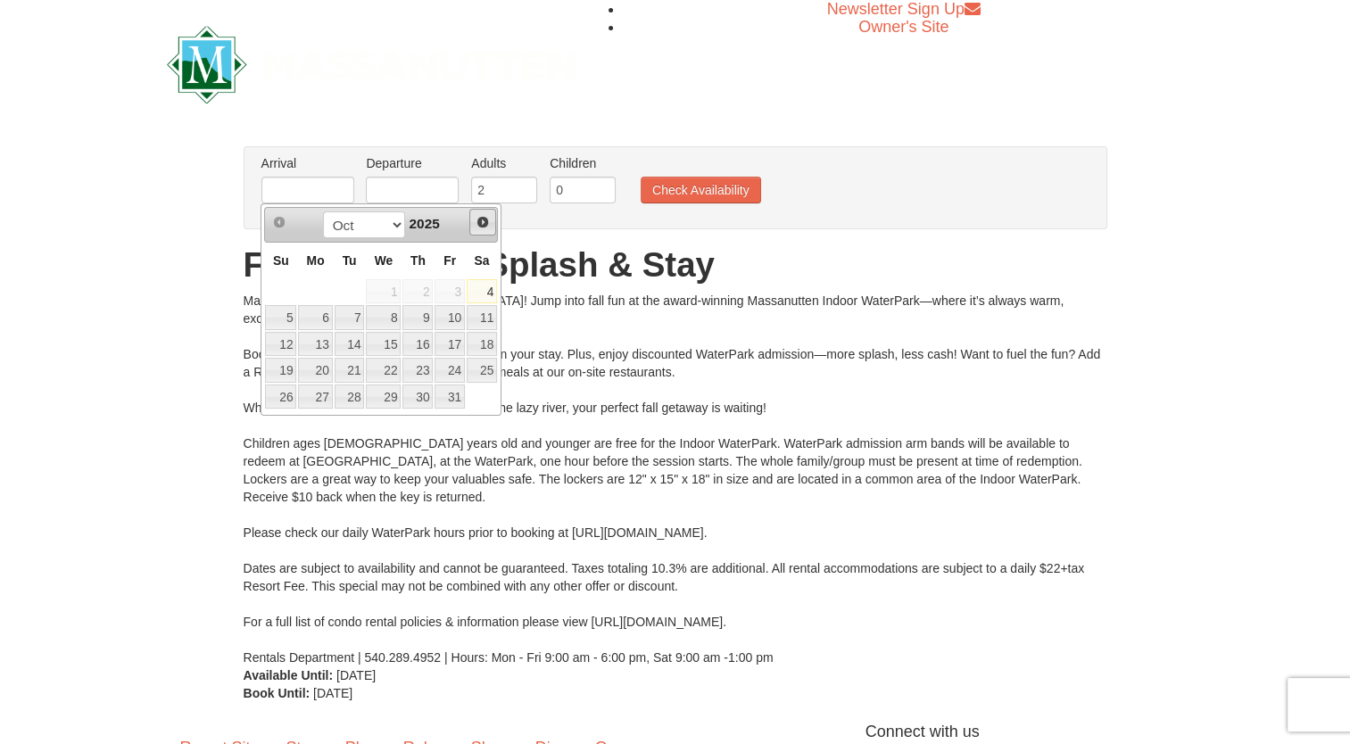
click at [491, 227] on link "Next" at bounding box center [482, 222] width 27 height 27
click at [451, 398] on link "28" at bounding box center [450, 397] width 30 height 25
type input "[DATE]"
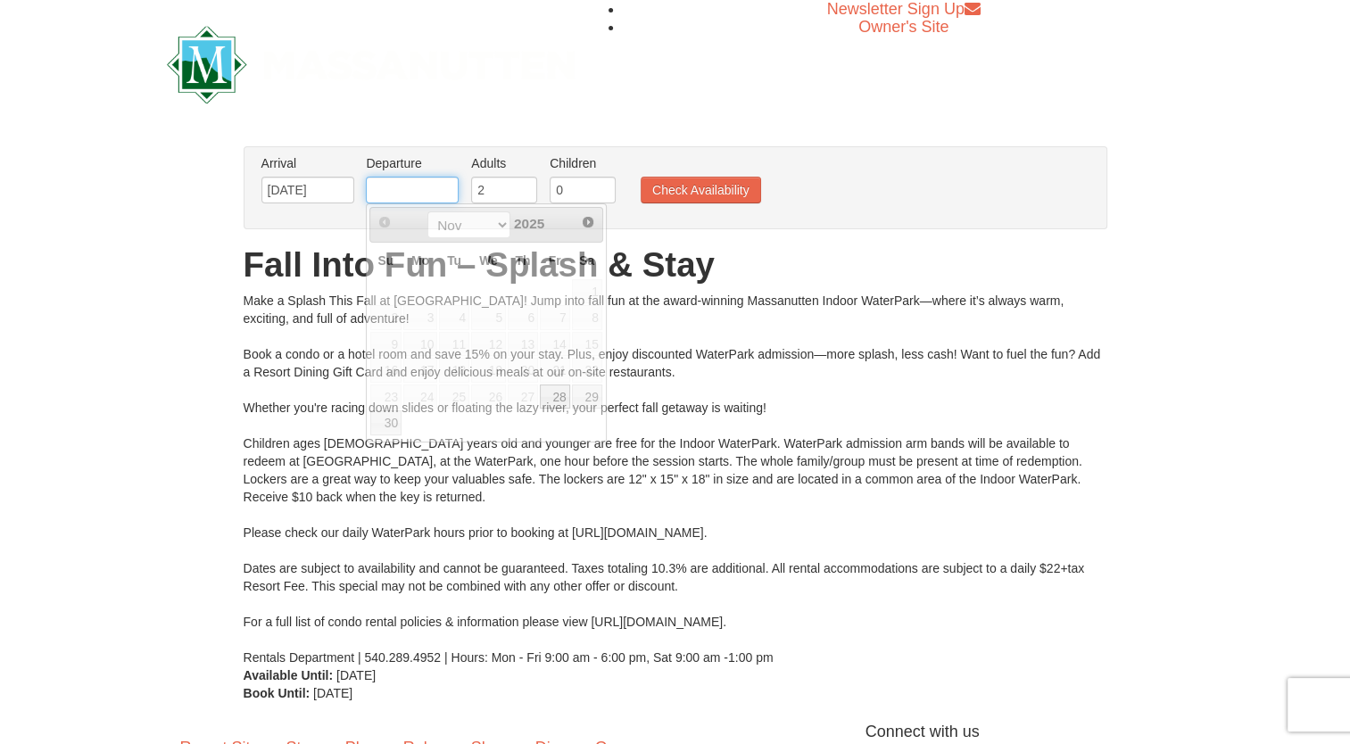
click at [403, 196] on input "text" at bounding box center [412, 190] width 93 height 27
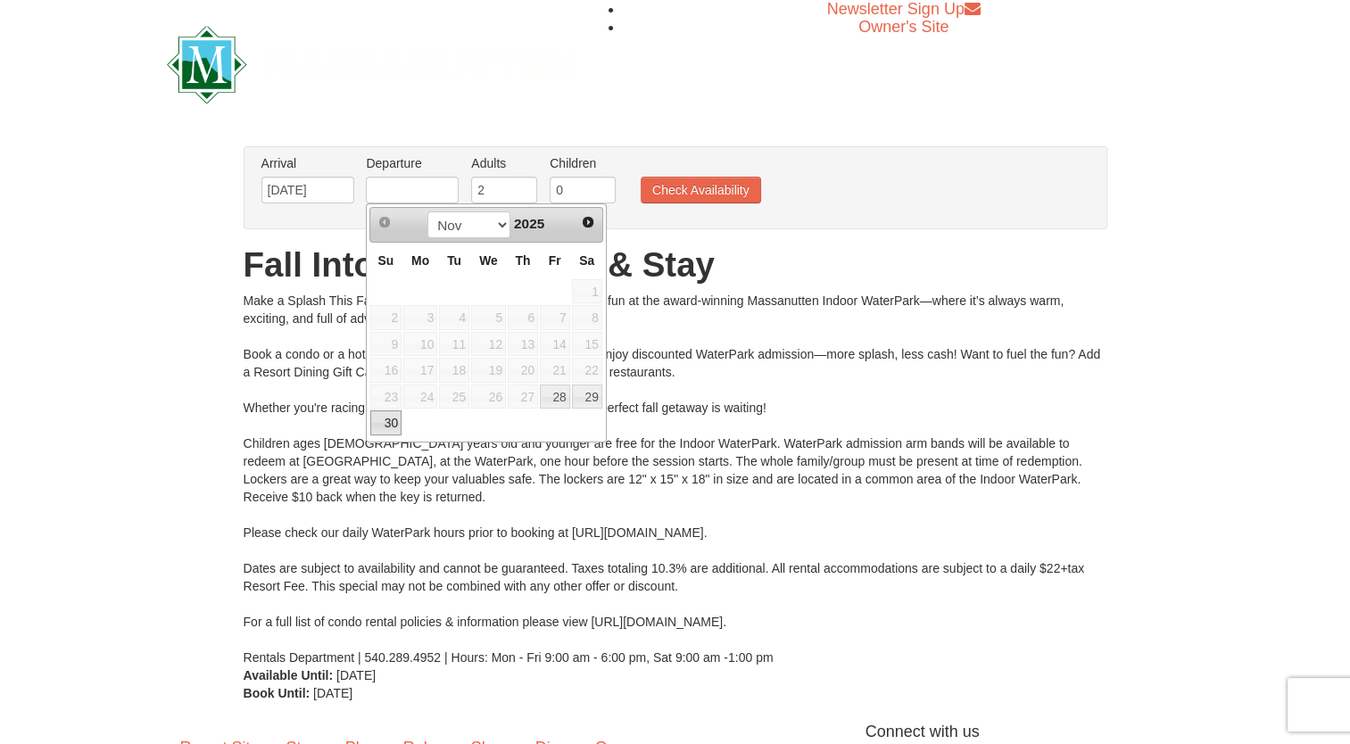
click at [377, 426] on link "30" at bounding box center [385, 422] width 31 height 25
type input "[DATE]"
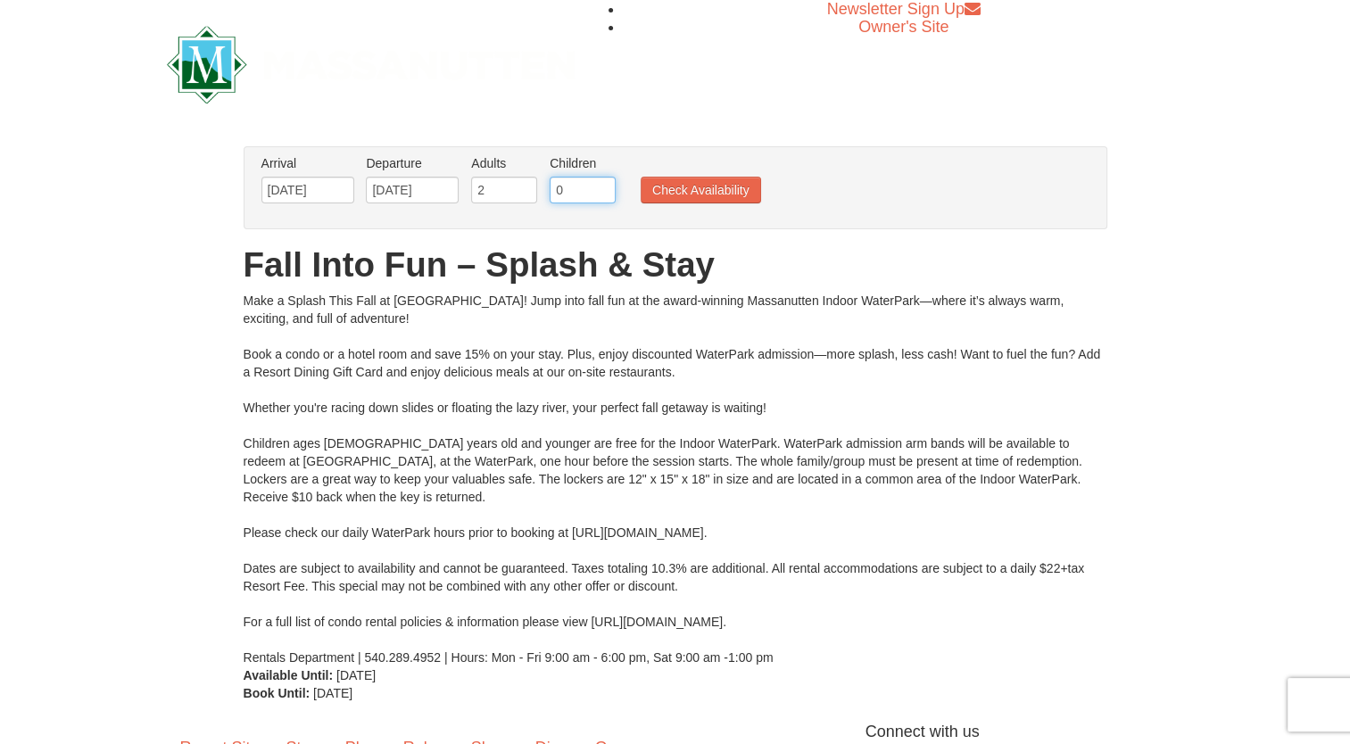
click at [567, 196] on input "0" at bounding box center [583, 190] width 66 height 27
click at [600, 184] on input "1" at bounding box center [583, 190] width 66 height 27
type input "2"
click at [600, 184] on input "2" at bounding box center [583, 190] width 66 height 27
click at [658, 185] on button "Check Availability" at bounding box center [701, 190] width 120 height 27
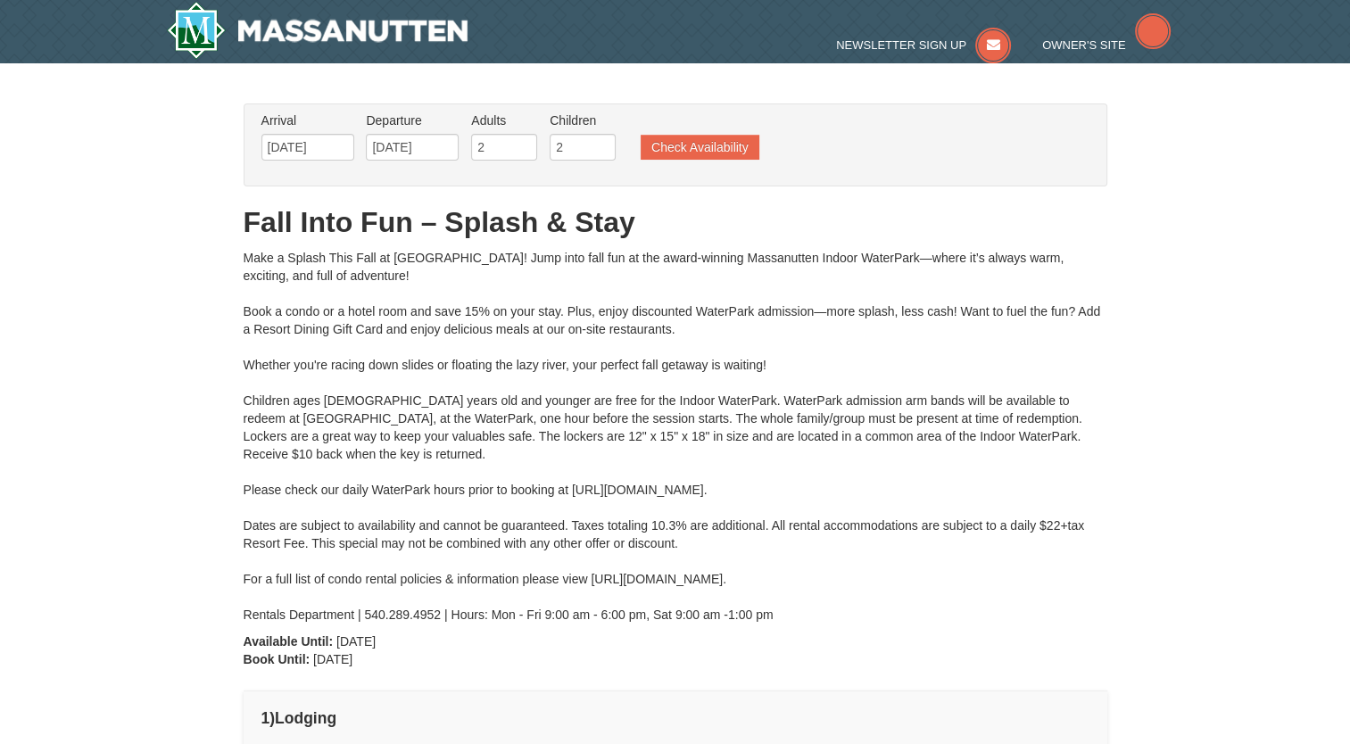
type input "[DATE]"
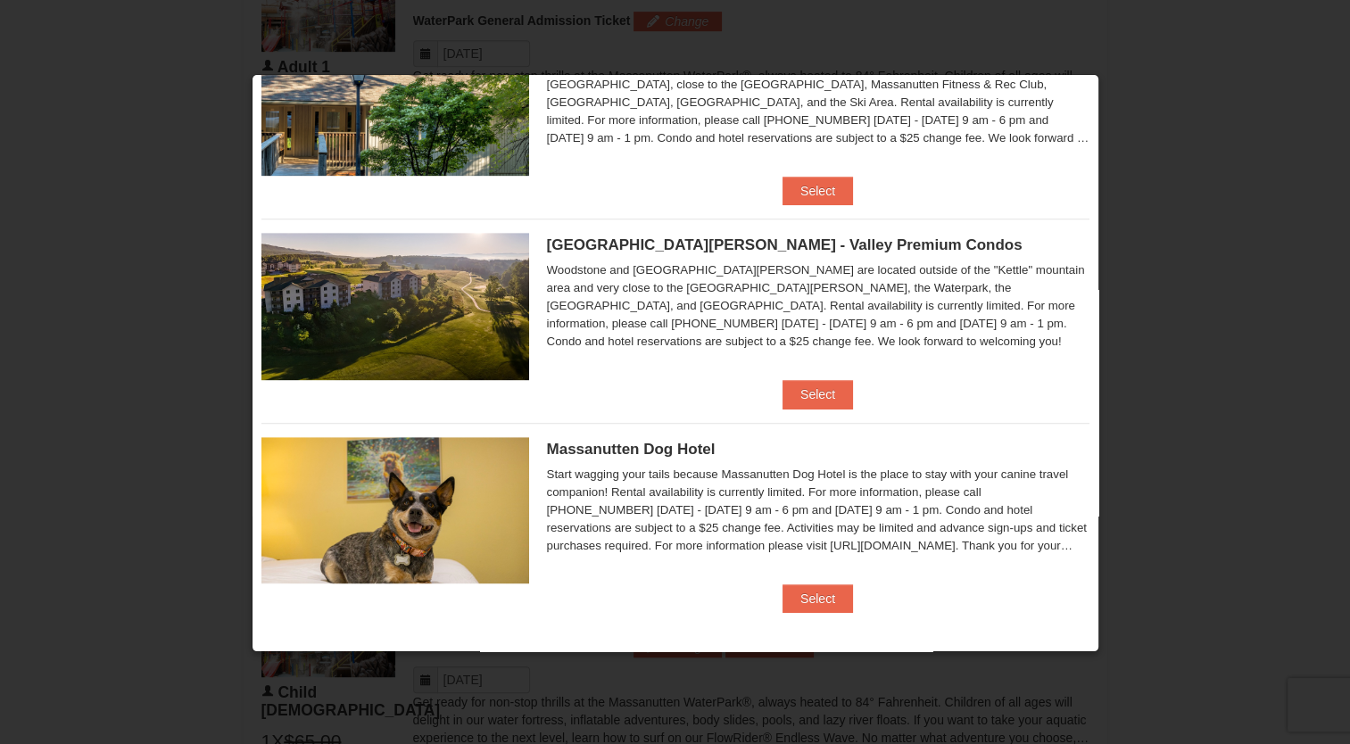
scroll to position [1027, 0]
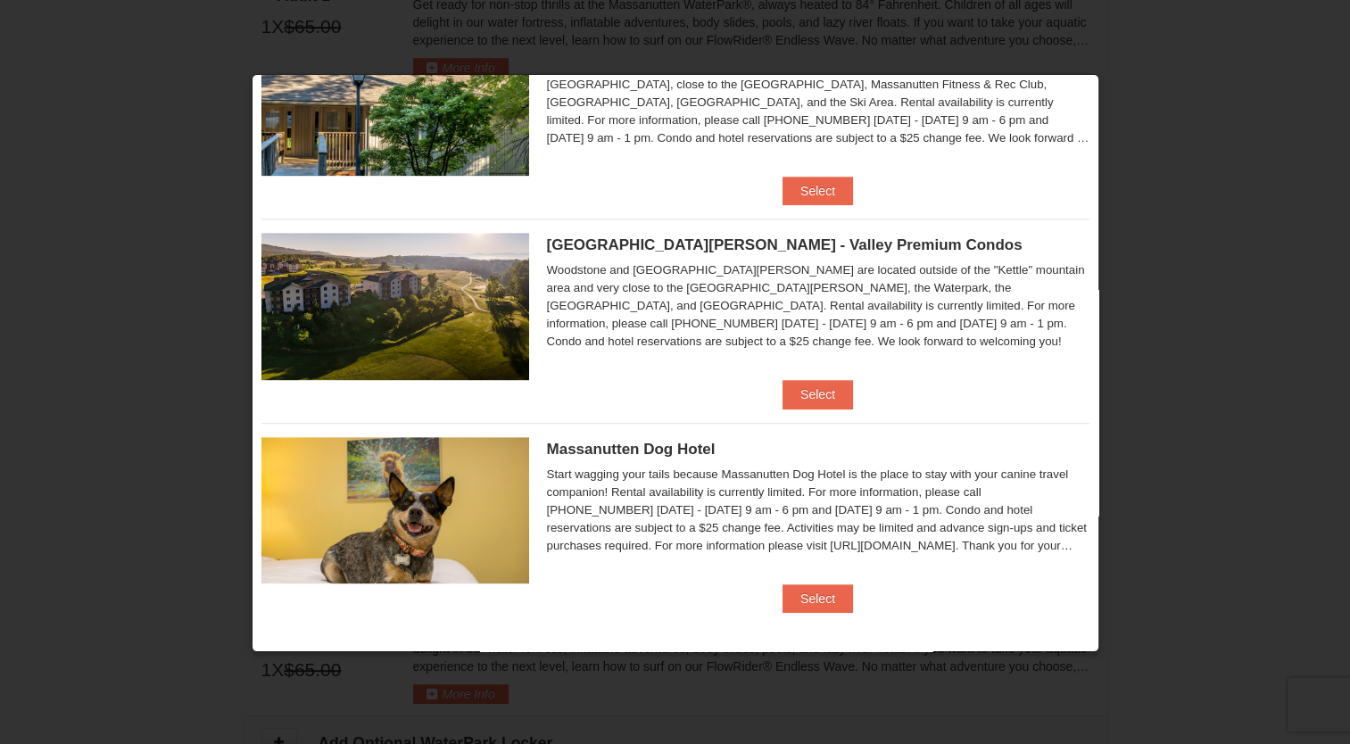
click at [1258, 198] on div at bounding box center [675, 372] width 1350 height 744
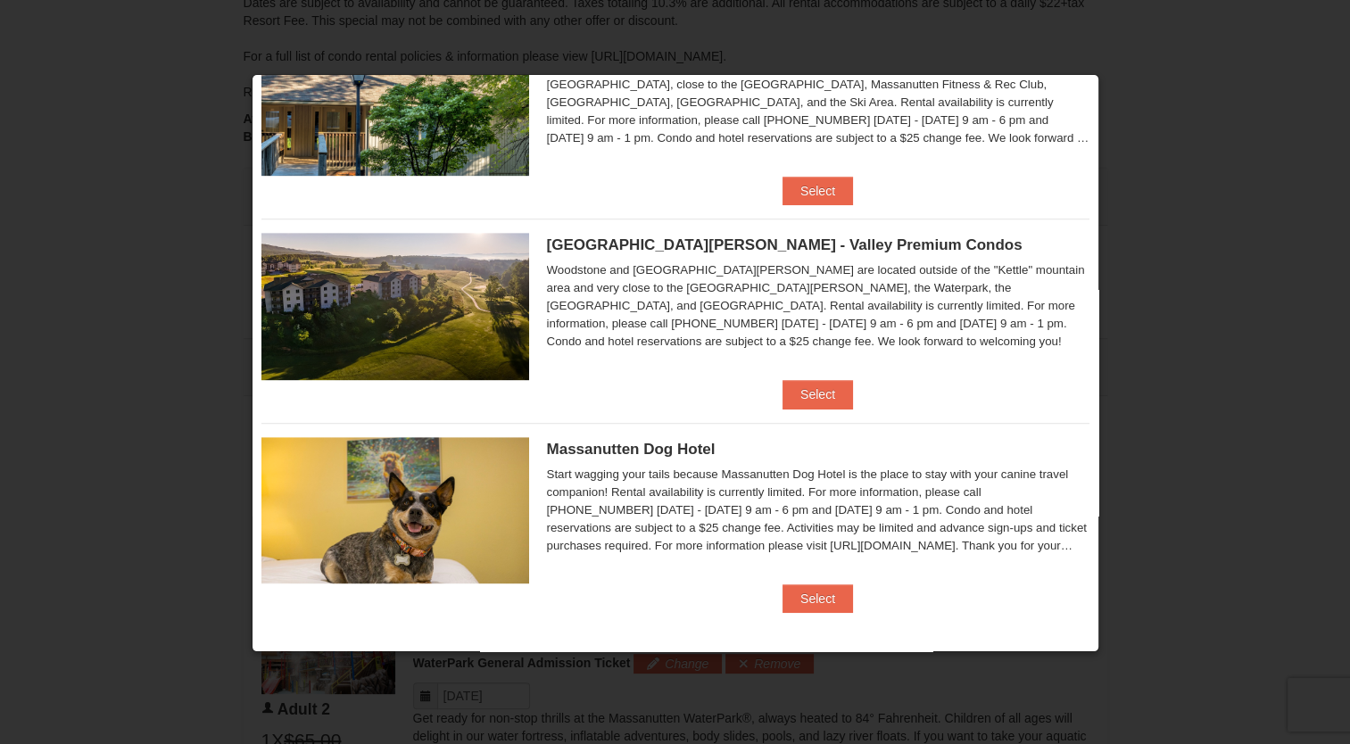
scroll to position [492, 0]
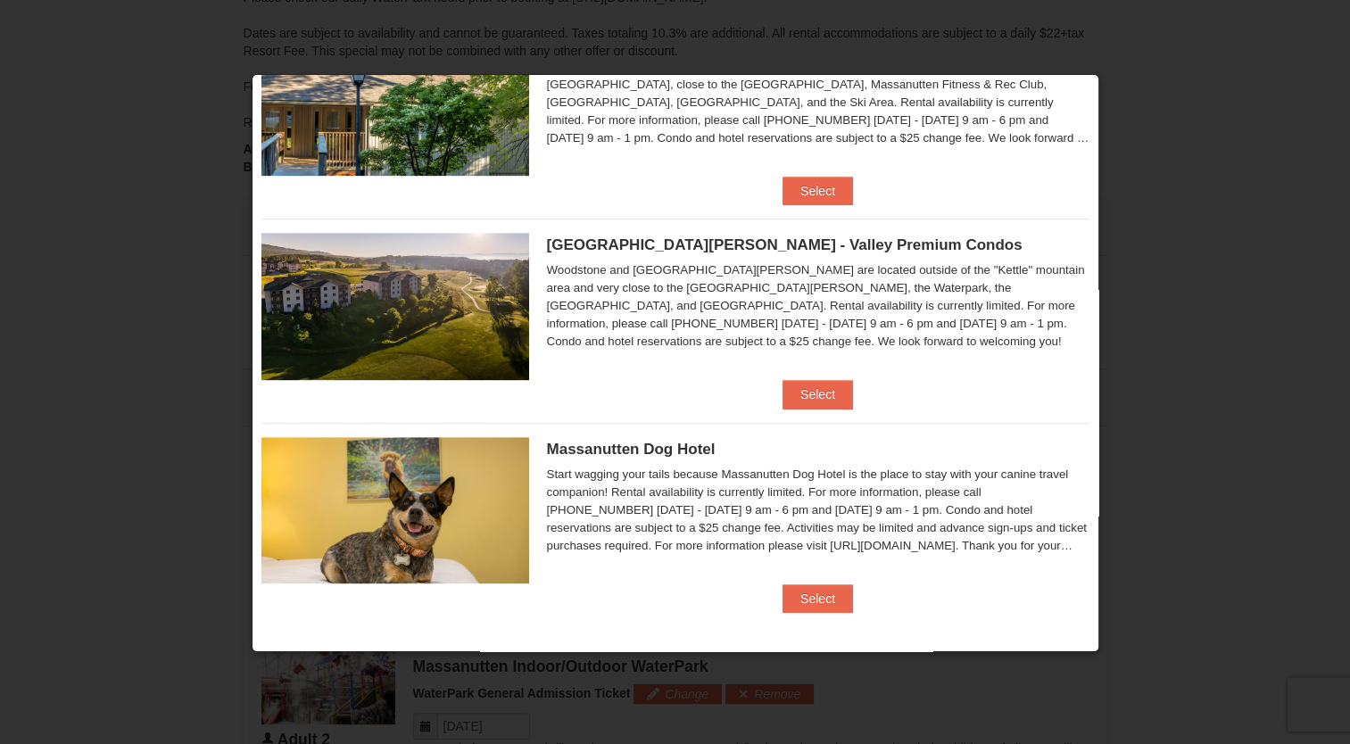
click at [1106, 79] on div at bounding box center [675, 372] width 1350 height 744
click at [1121, 78] on div at bounding box center [675, 372] width 1350 height 744
click at [1127, 90] on div at bounding box center [675, 372] width 1350 height 744
click at [824, 391] on button "Select" at bounding box center [818, 394] width 70 height 29
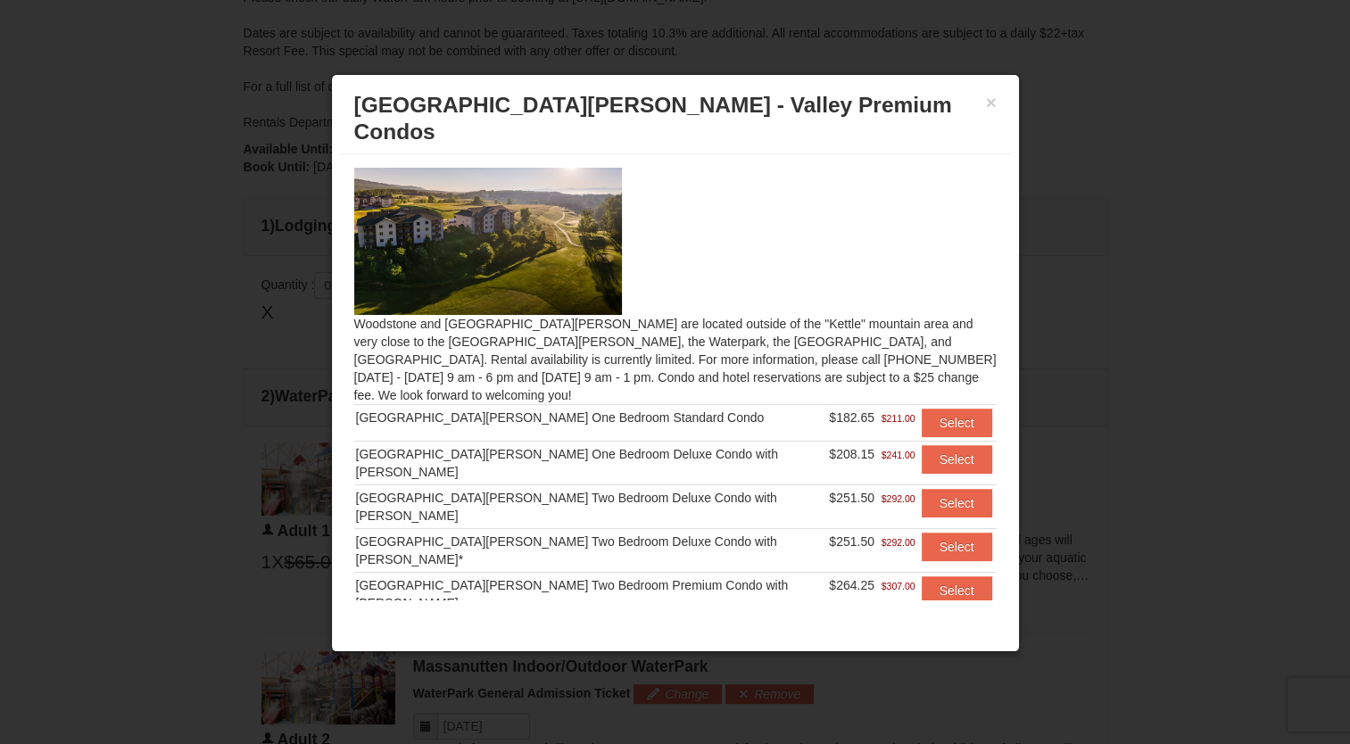
drag, startPoint x: 1071, startPoint y: 193, endPoint x: 1036, endPoint y: 171, distance: 40.9
click at [1071, 191] on div at bounding box center [675, 372] width 1350 height 744
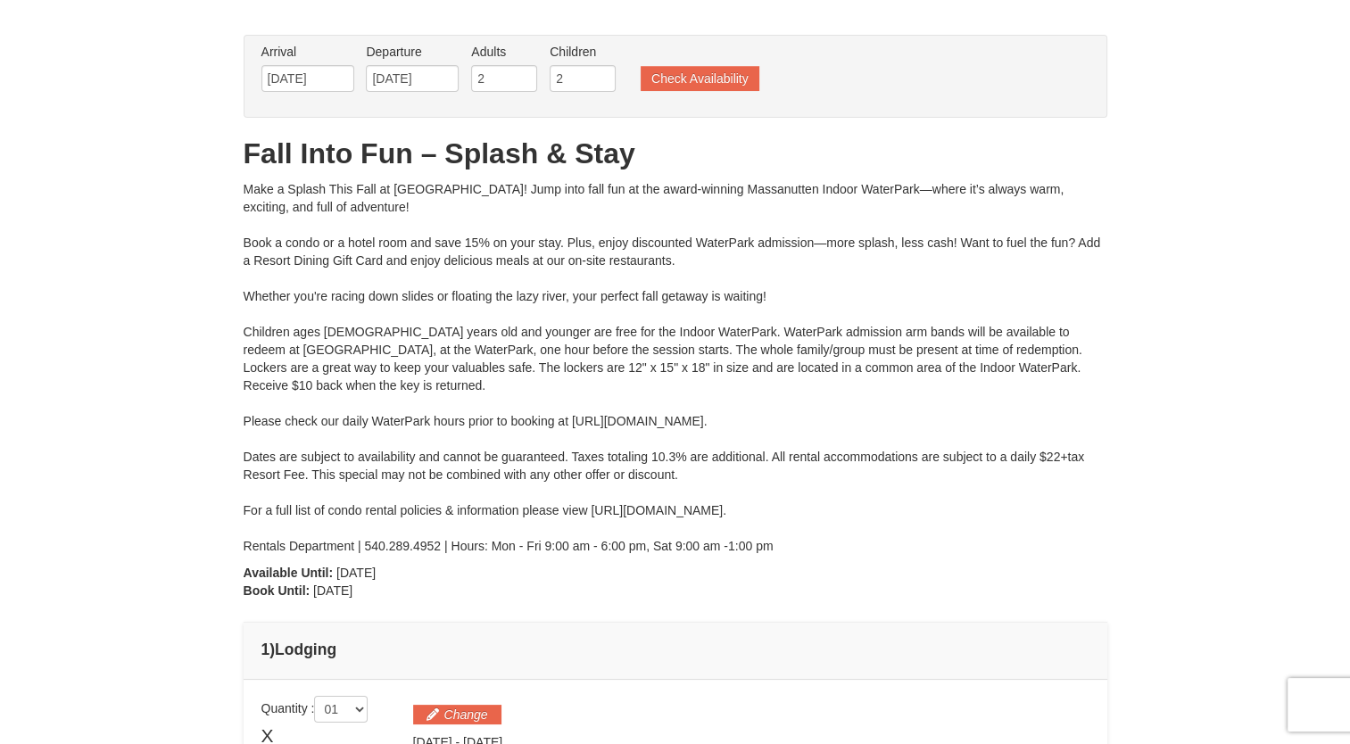
scroll to position [0, 0]
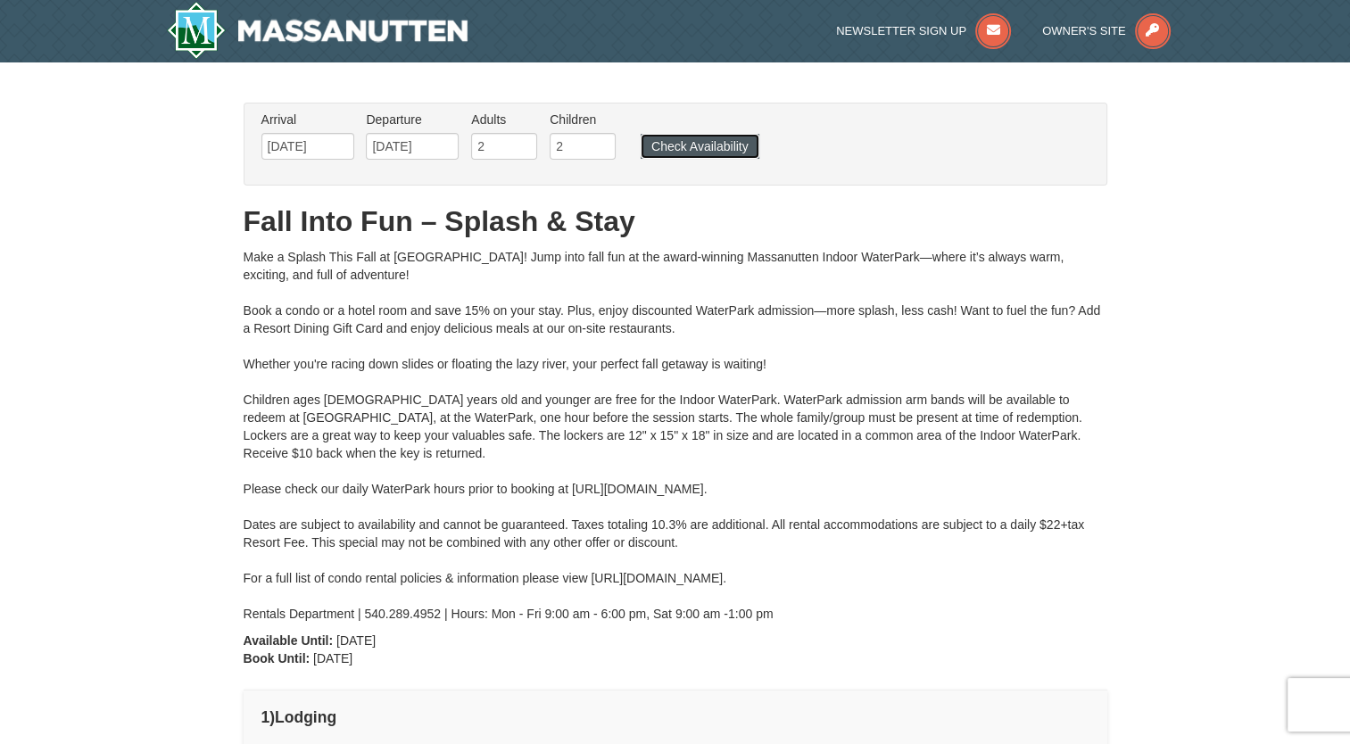
click at [714, 142] on button "Check Availability" at bounding box center [700, 146] width 119 height 25
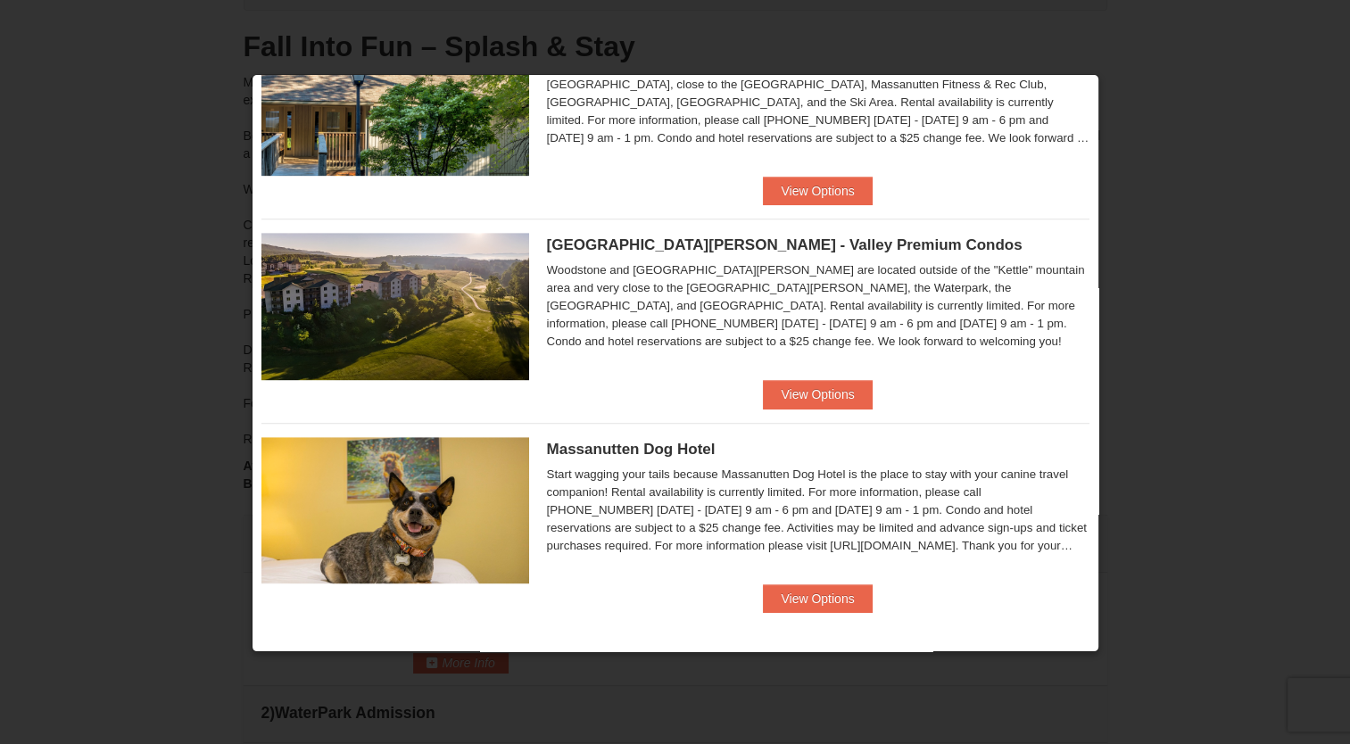
scroll to position [178, 0]
click at [1207, 125] on div at bounding box center [675, 372] width 1350 height 744
click at [1164, 113] on div at bounding box center [675, 372] width 1350 height 744
click at [725, 21] on div at bounding box center [675, 372] width 1350 height 744
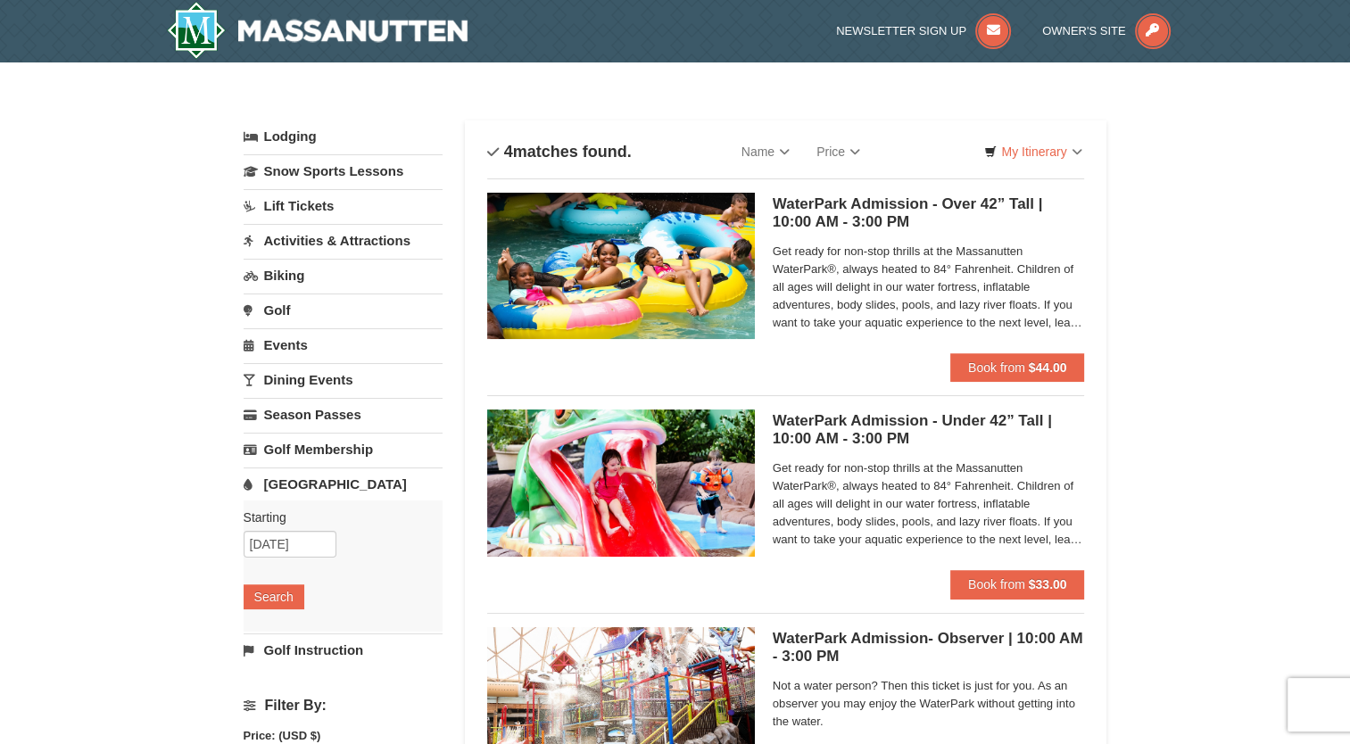
click at [349, 241] on link "Activities & Attractions" at bounding box center [343, 240] width 199 height 33
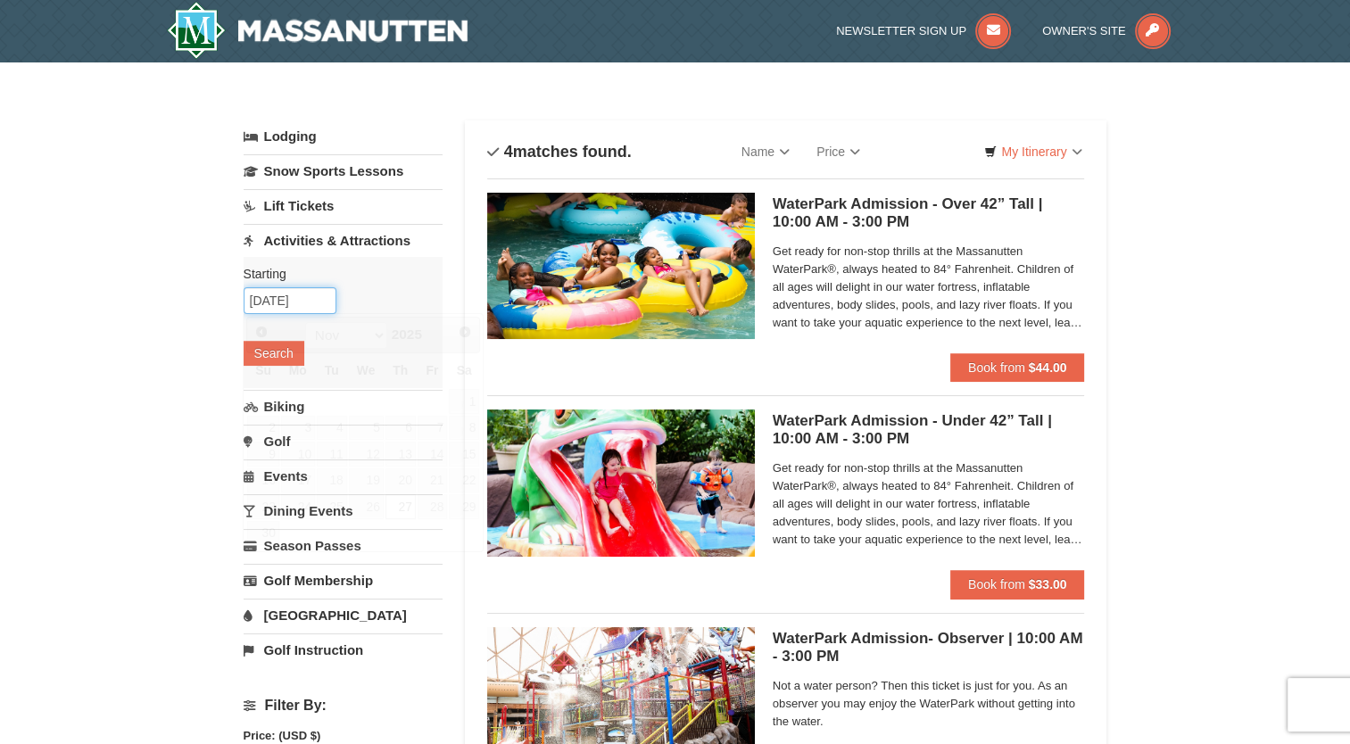
click at [276, 311] on input "[DATE]" at bounding box center [290, 300] width 93 height 27
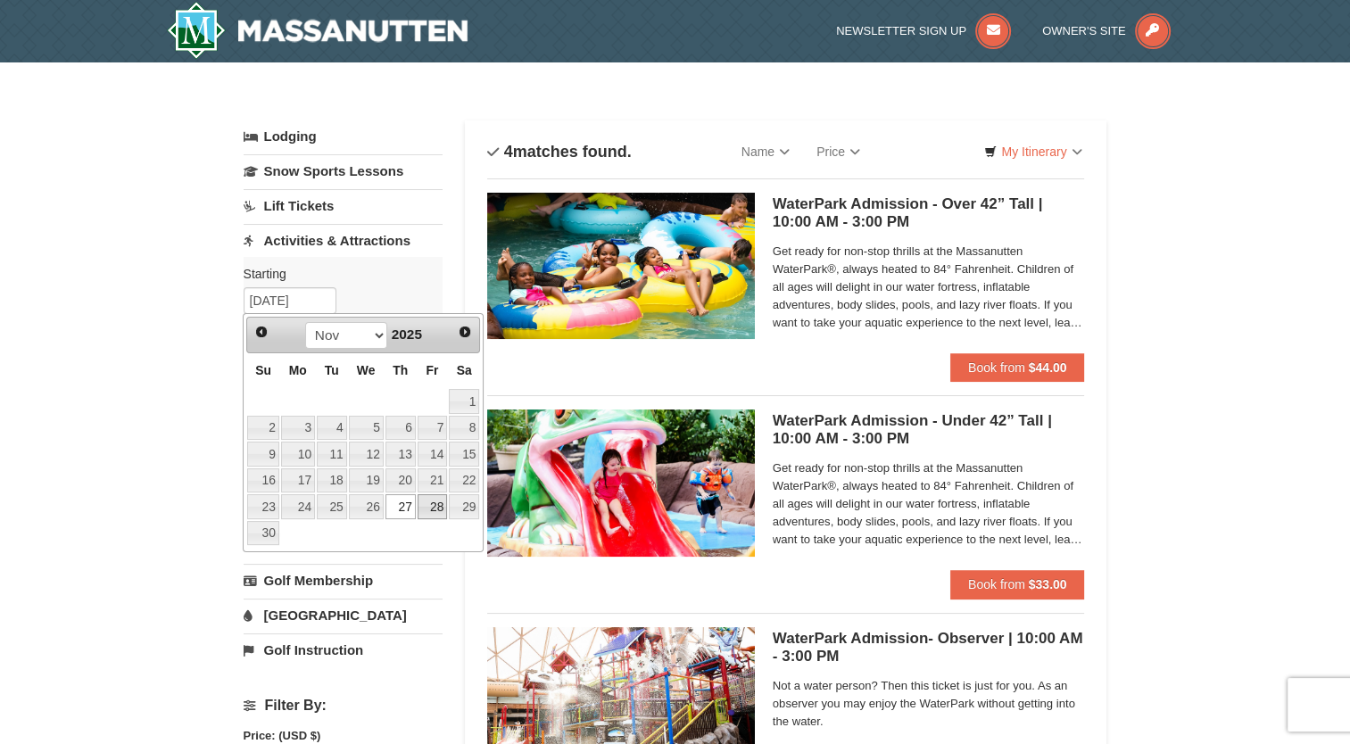
click at [432, 510] on link "28" at bounding box center [433, 506] width 30 height 25
type input "[DATE]"
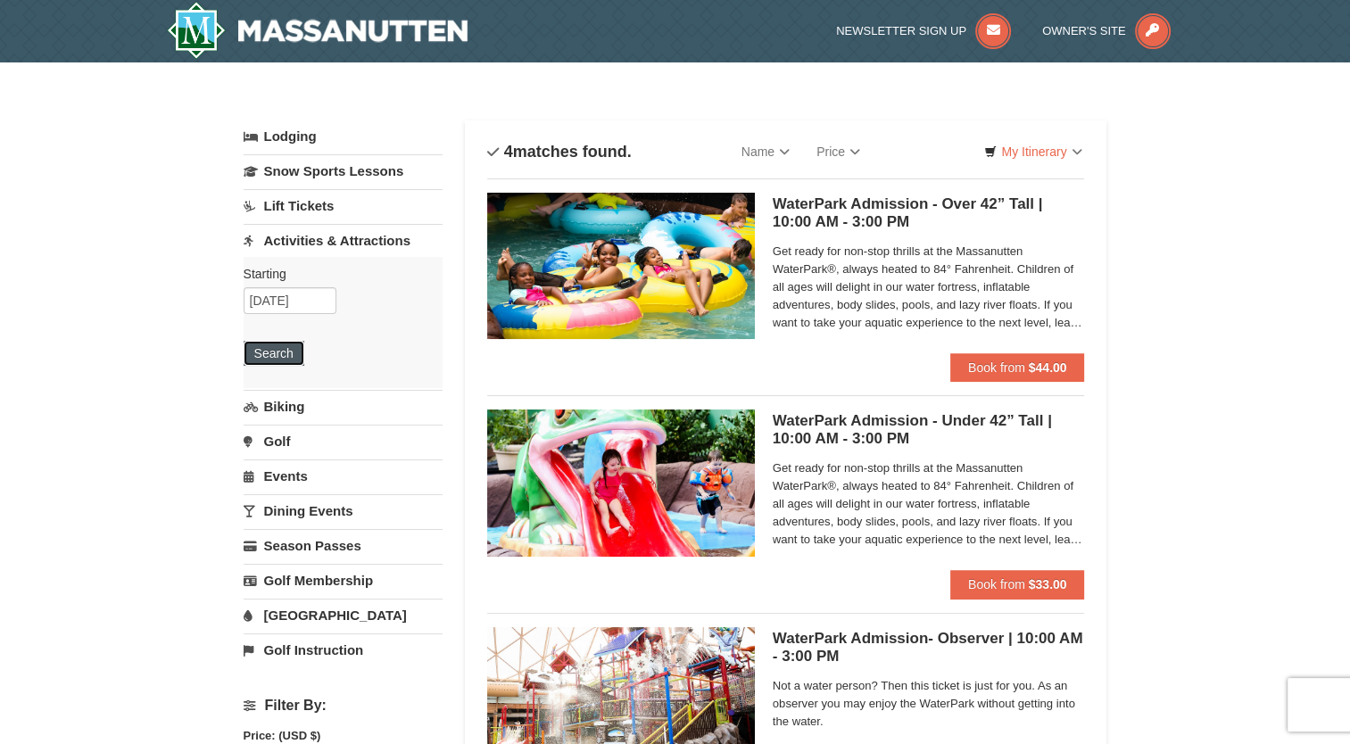
click at [275, 357] on button "Search" at bounding box center [274, 353] width 61 height 25
